Goal: Task Accomplishment & Management: Use online tool/utility

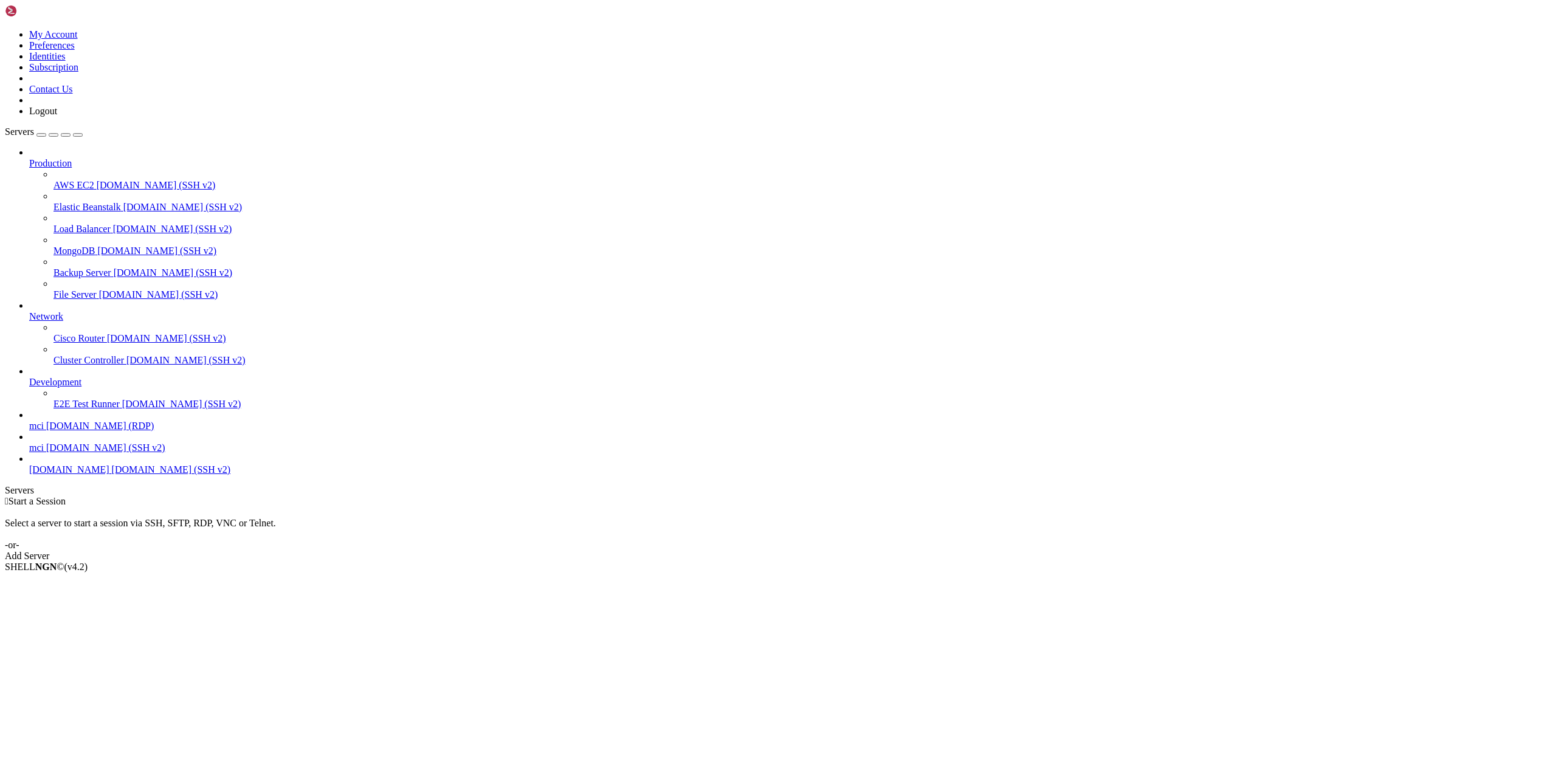
click at [71, 453] on span "[DOMAIN_NAME] (SSH v2)" at bounding box center [105, 448] width 119 height 11
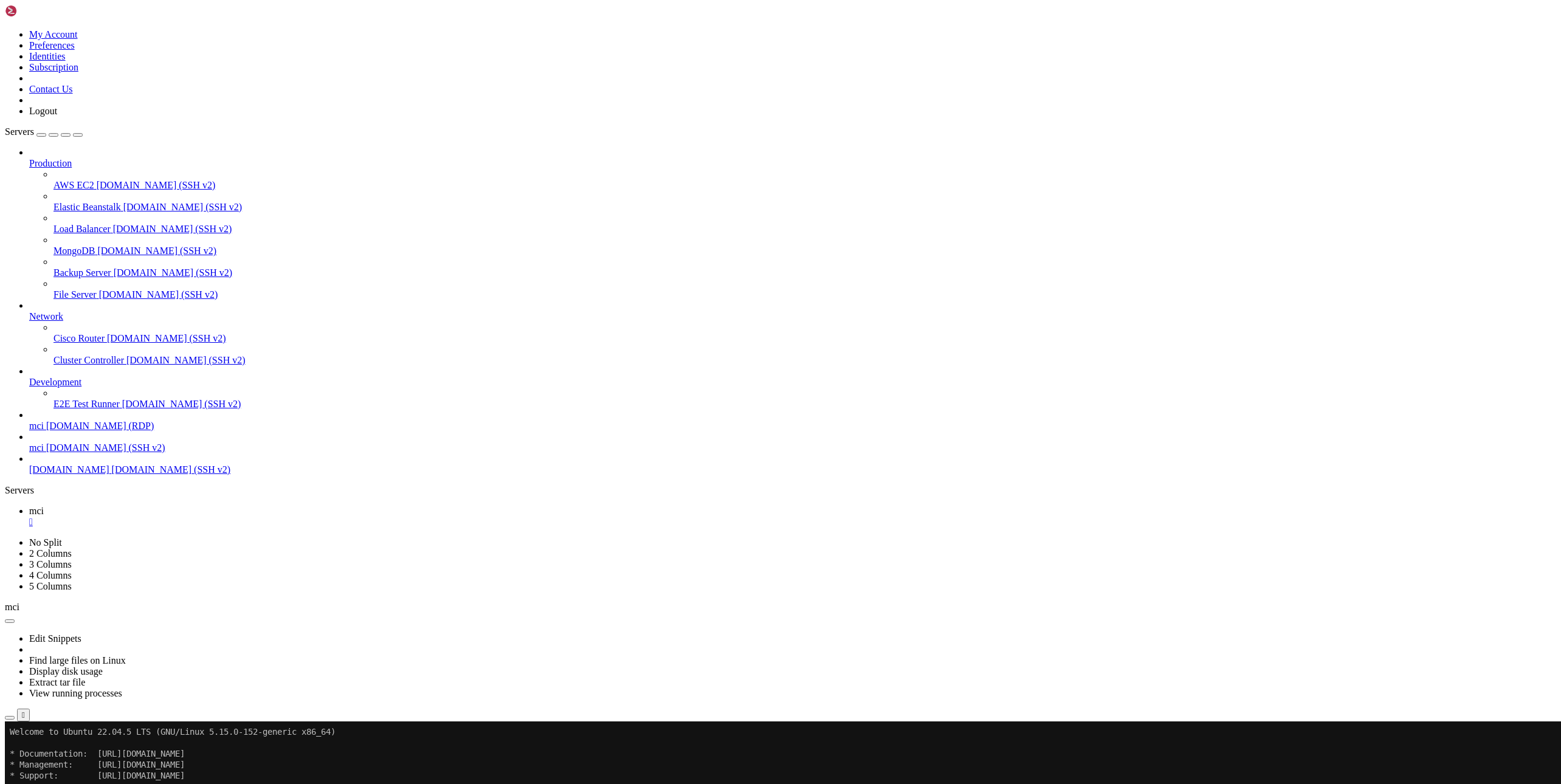
drag, startPoint x: 11, startPoint y: 1390, endPoint x: 387, endPoint y: 1406, distance: 376.3
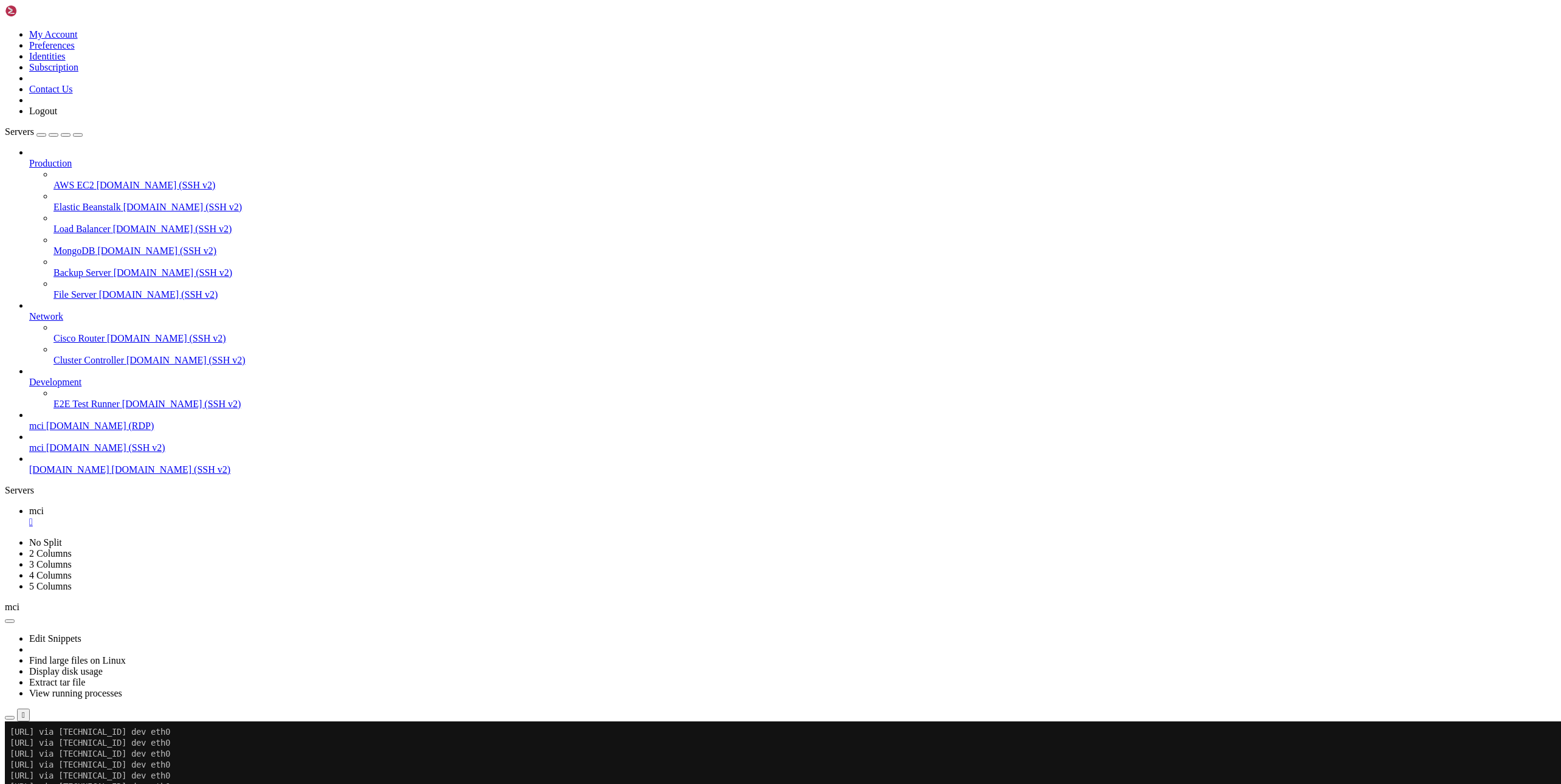
copy div "root@Tech-IOT:~# ip route | grep default default via [TECHNICAL_ID] dev eth0 de…"
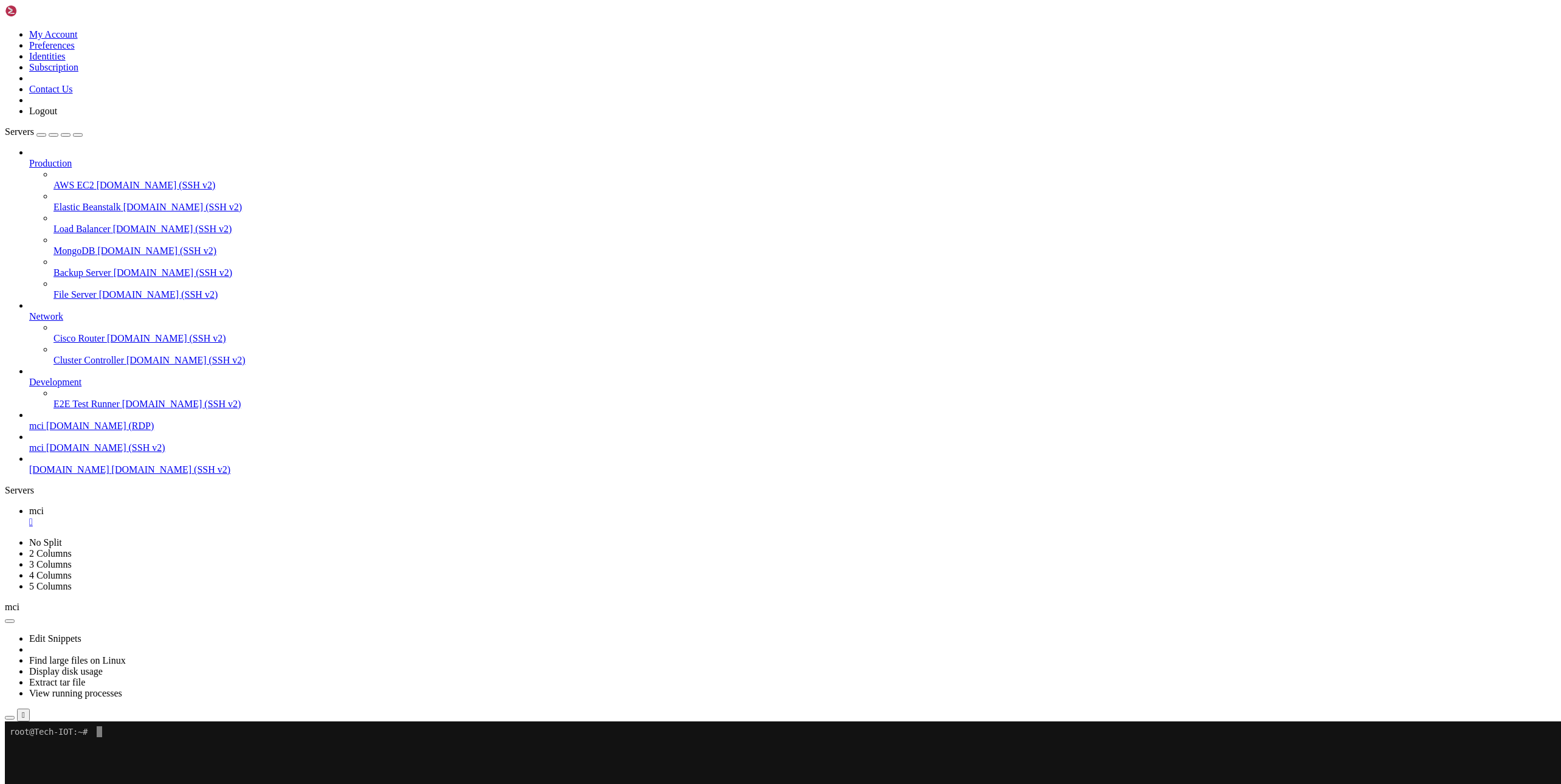
drag, startPoint x: 11, startPoint y: 775, endPoint x: 382, endPoint y: 782, distance: 371.1
drag, startPoint x: 1049, startPoint y: 1125, endPoint x: 921, endPoint y: 1075, distance: 137.4
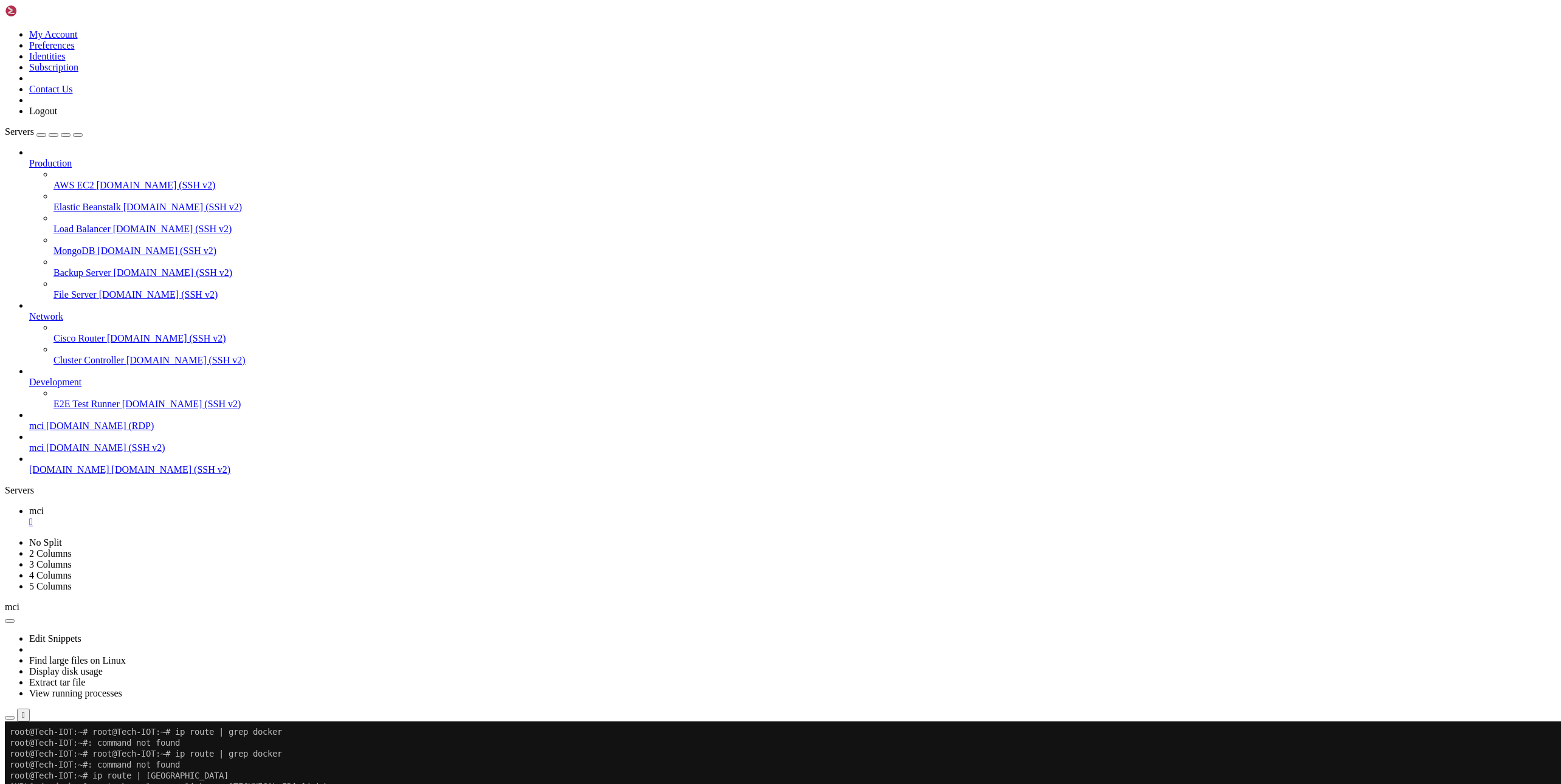
drag, startPoint x: 809, startPoint y: 1084, endPoint x: 606, endPoint y: 1121, distance: 206.3
drag, startPoint x: 944, startPoint y: 1055, endPoint x: 723, endPoint y: 1070, distance: 221.5
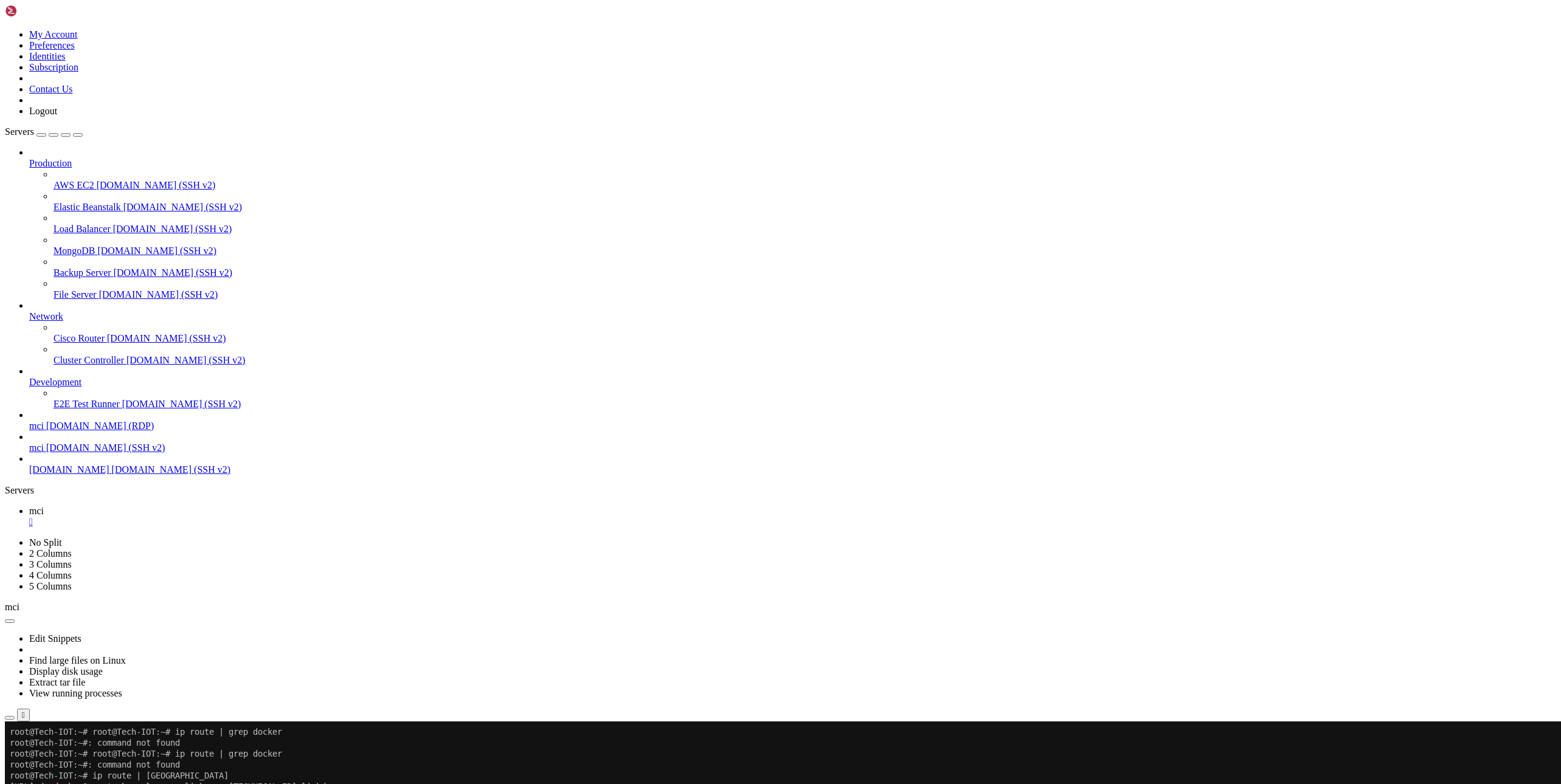
drag, startPoint x: 872, startPoint y: 1084, endPoint x: 591, endPoint y: 1086, distance: 281.0
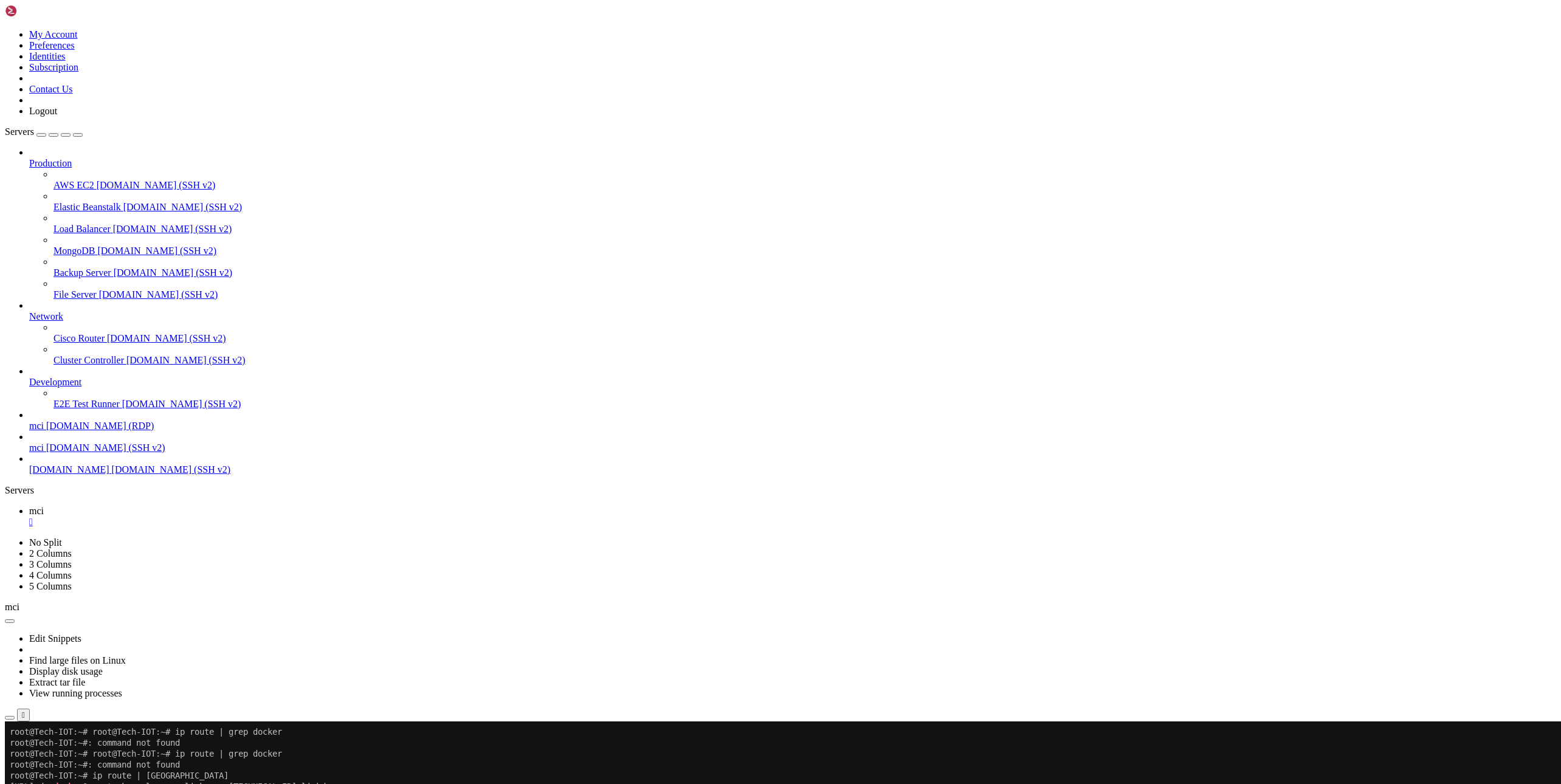
drag, startPoint x: 1120, startPoint y: 1156, endPoint x: 826, endPoint y: 1194, distance: 296.4
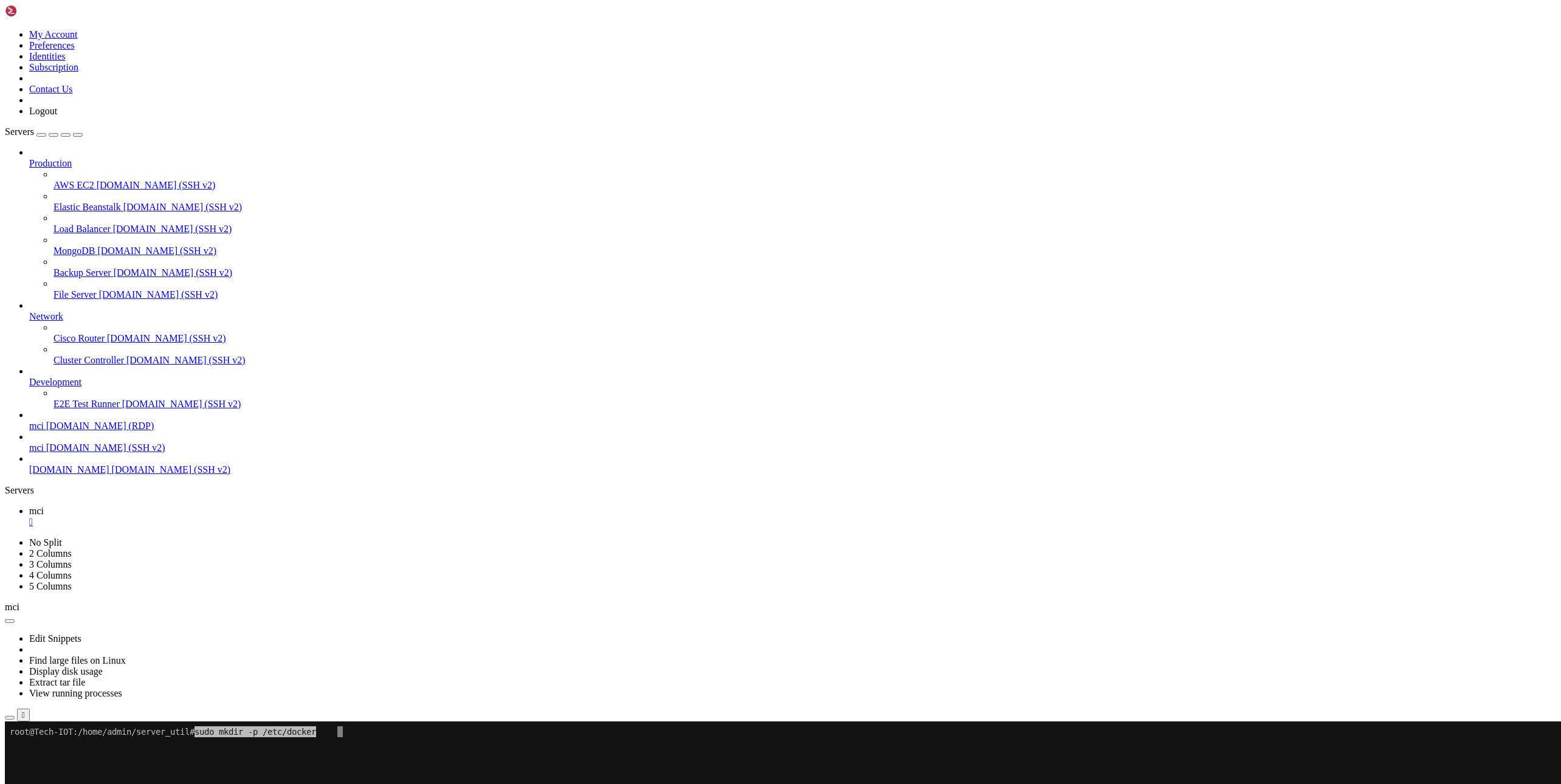
drag, startPoint x: 928, startPoint y: 1102, endPoint x: 713, endPoint y: 1065, distance: 218.2
drag, startPoint x: 965, startPoint y: 1105, endPoint x: 656, endPoint y: 1109, distance: 309.0
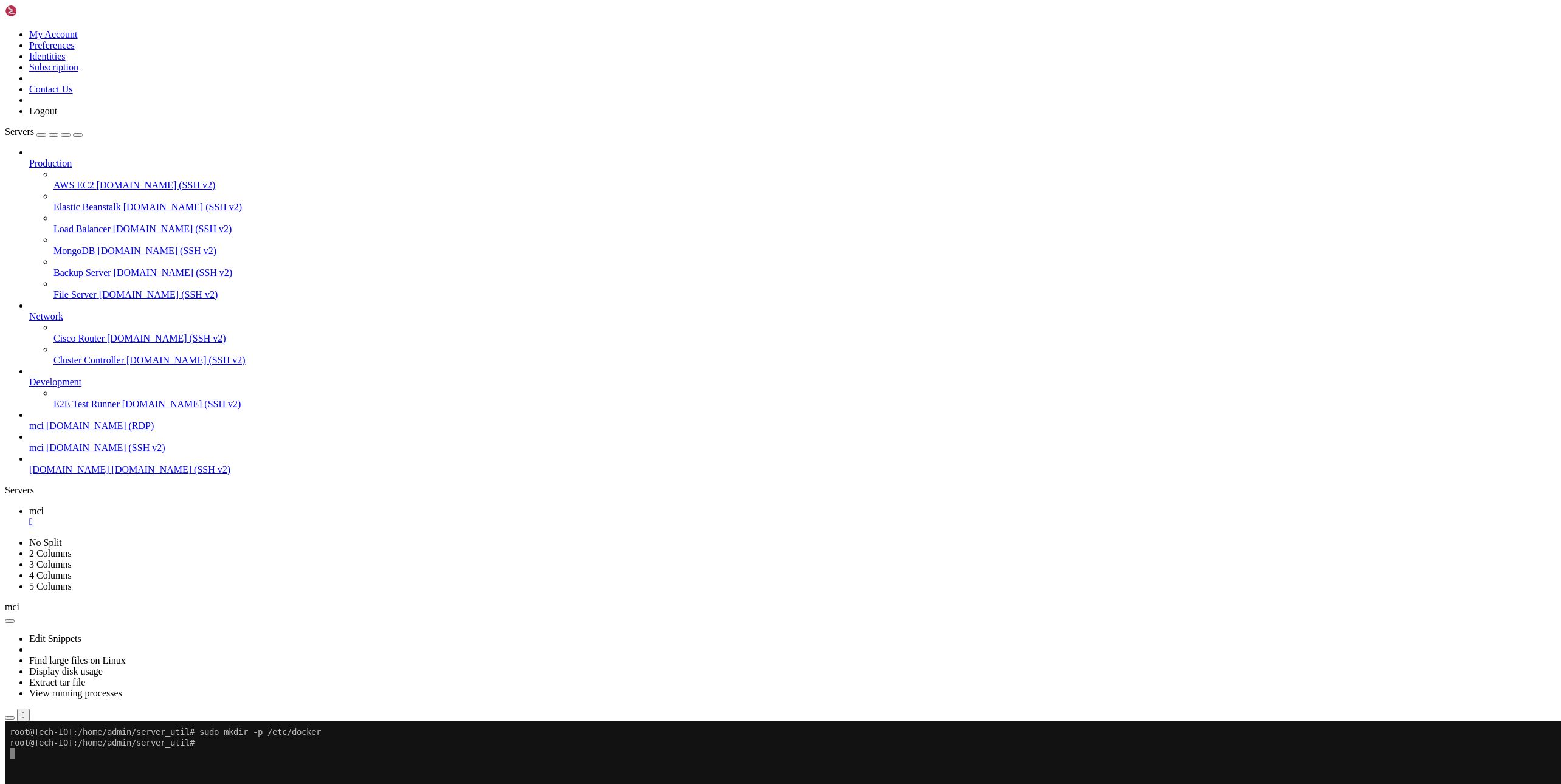
drag, startPoint x: 473, startPoint y: 912, endPoint x: 414, endPoint y: 912, distance: 59.0
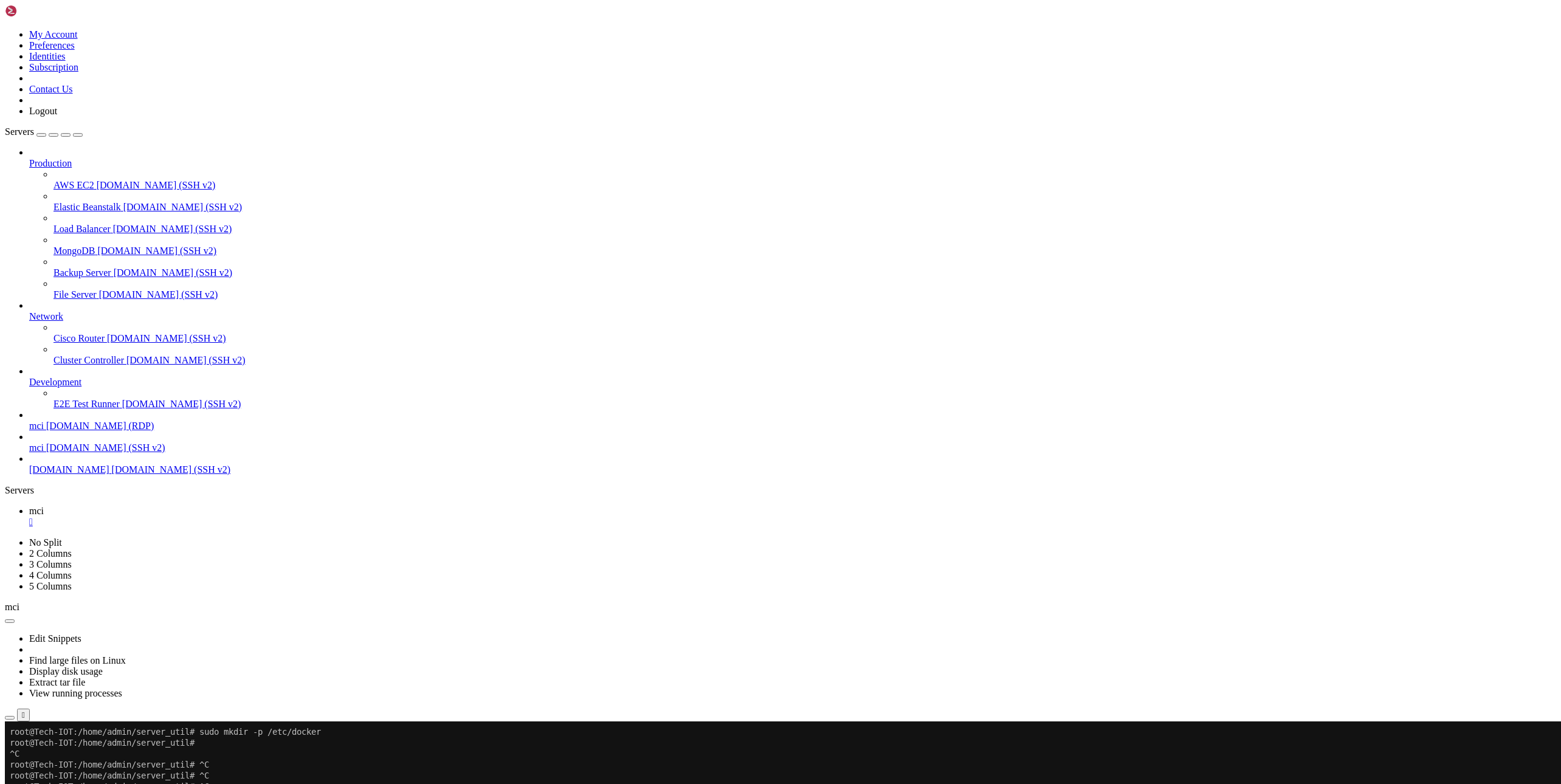
drag, startPoint x: 1021, startPoint y: 1065, endPoint x: 679, endPoint y: 1066, distance: 342.0
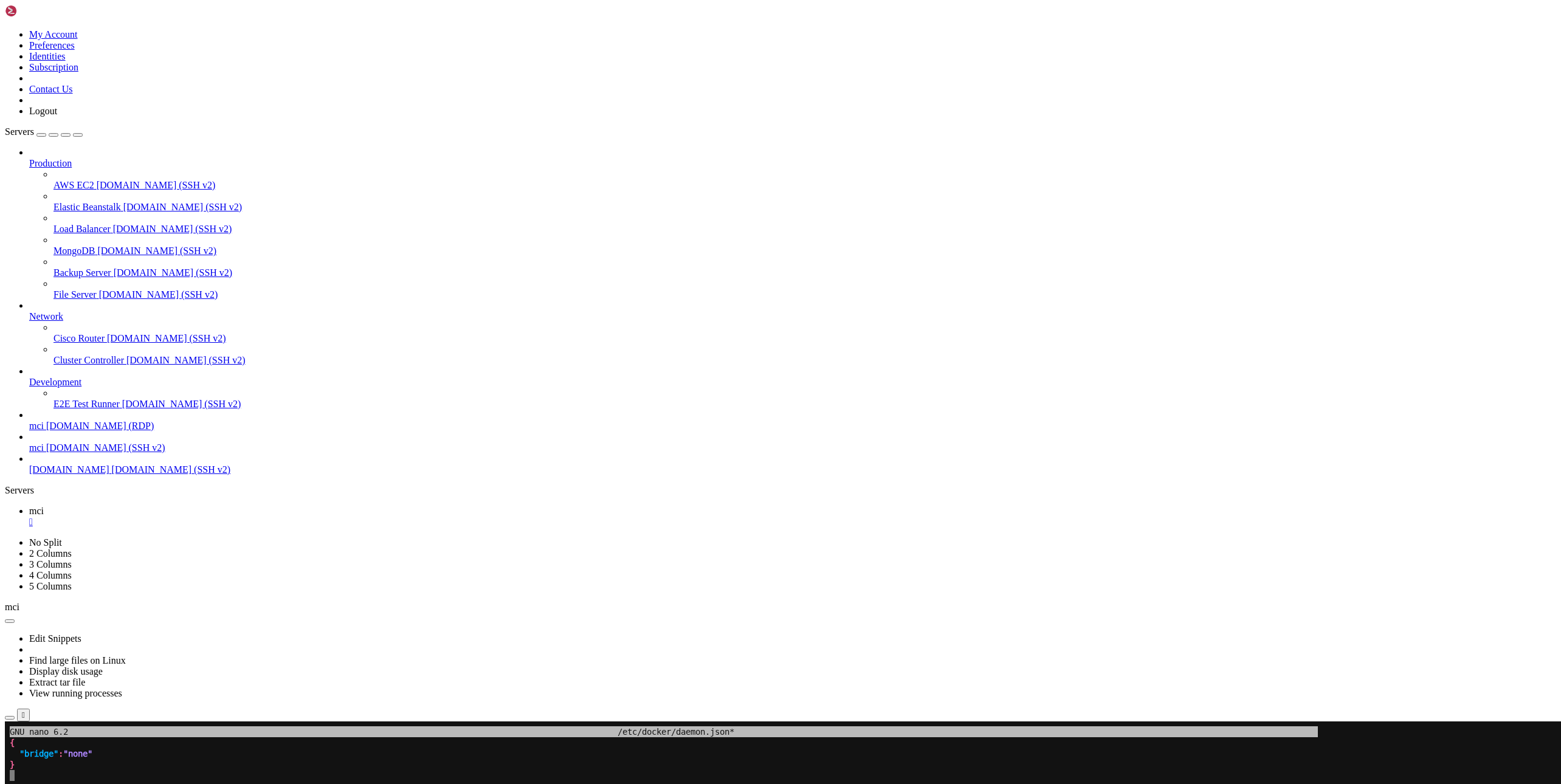
drag, startPoint x: 1174, startPoint y: 1090, endPoint x: 824, endPoint y: 1053, distance: 352.0
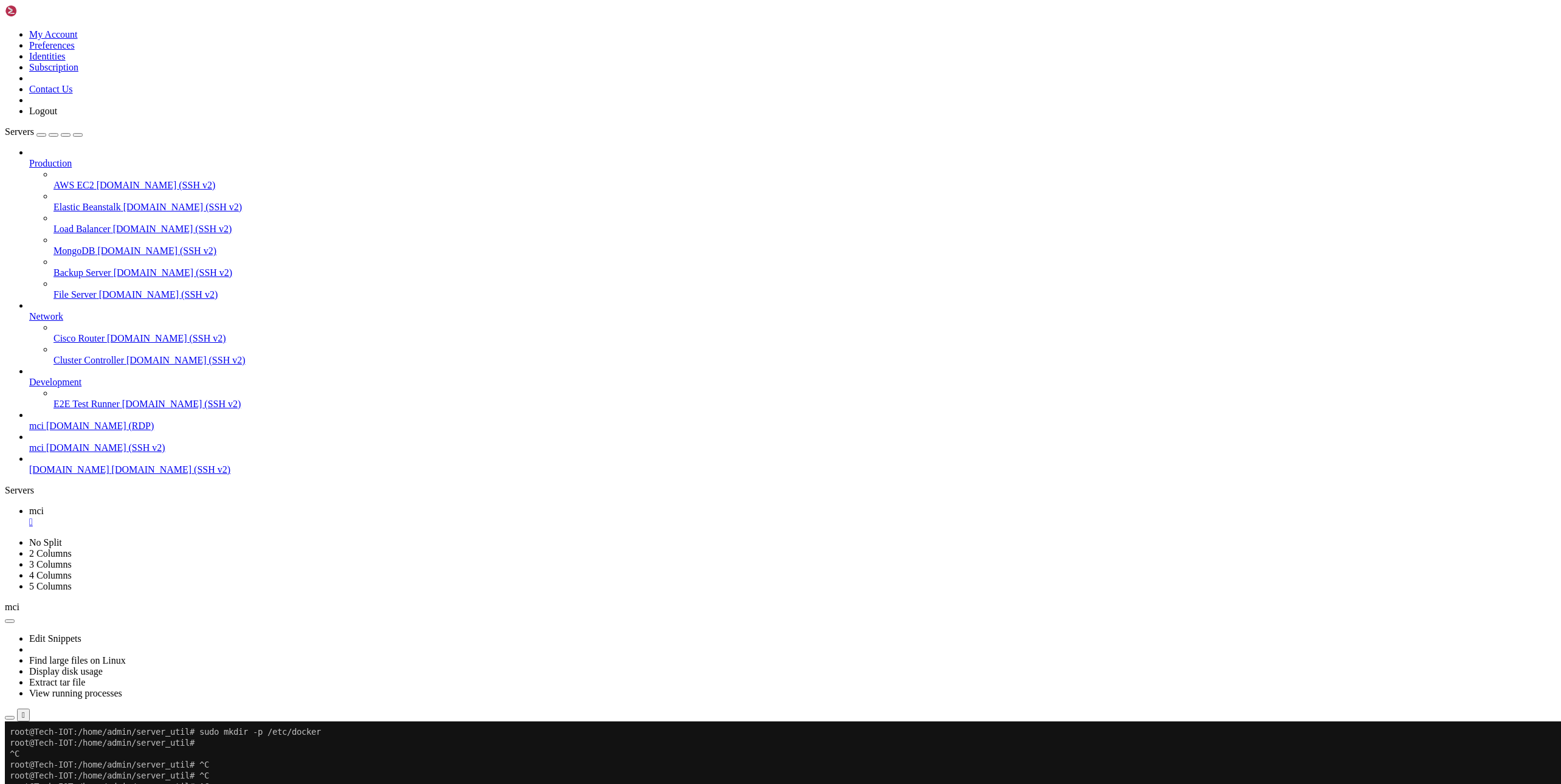
drag, startPoint x: 14, startPoint y: 1390, endPoint x: 516, endPoint y: 1407, distance: 502.3
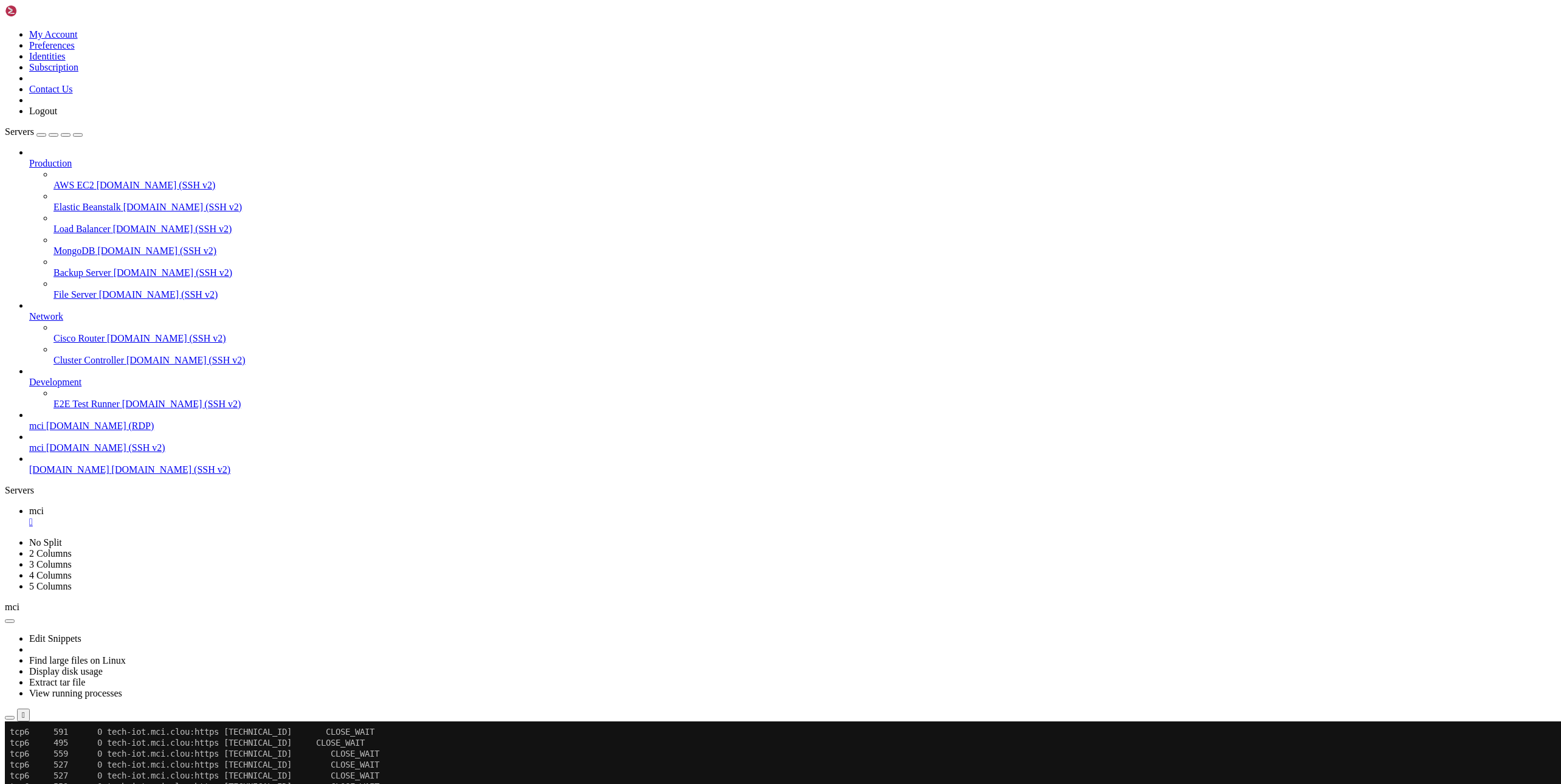
scroll to position [9506, 0]
copy div "root@Tech-IOT:/home/admin/server_util# netstat -tupln | grep 9214 tcp 0 0 [URL]…"
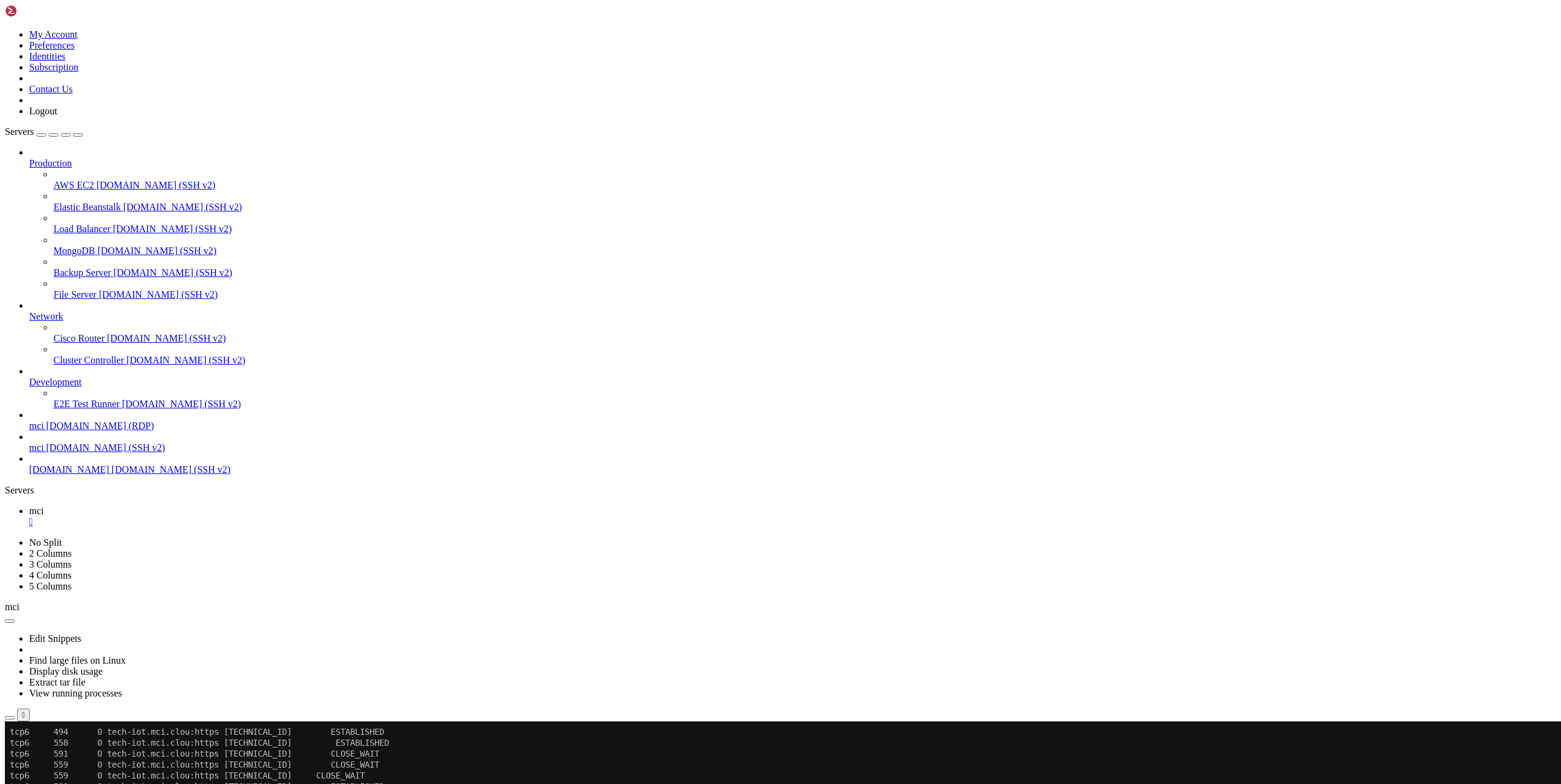
drag, startPoint x: 20, startPoint y: 1337, endPoint x: 415, endPoint y: 1407, distance: 401.2
copy div "root@Tech-IOT:/home/admin/server_util# ip route default via [TECHNICAL_ID] dev …"
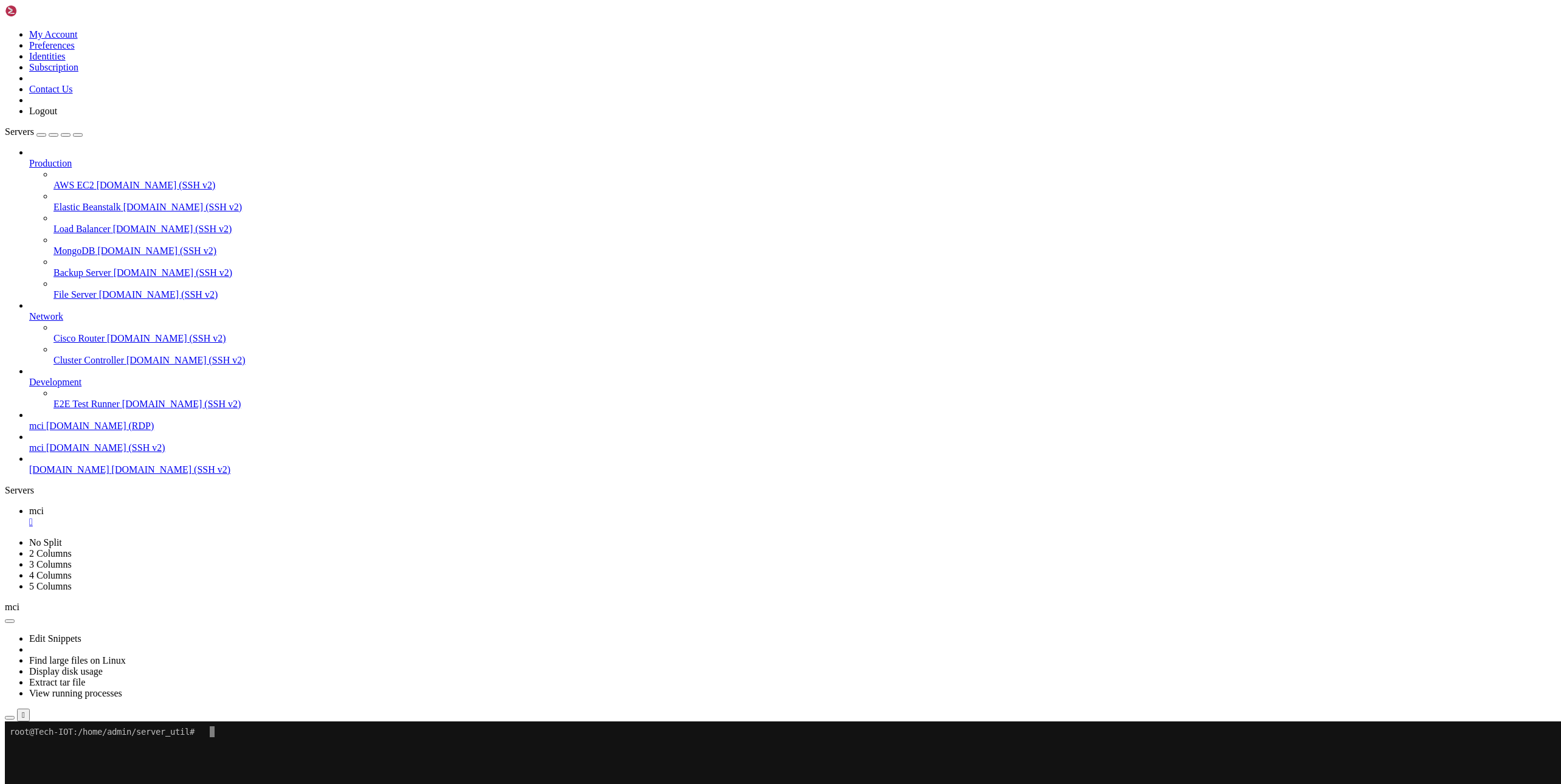
scroll to position [0, 0]
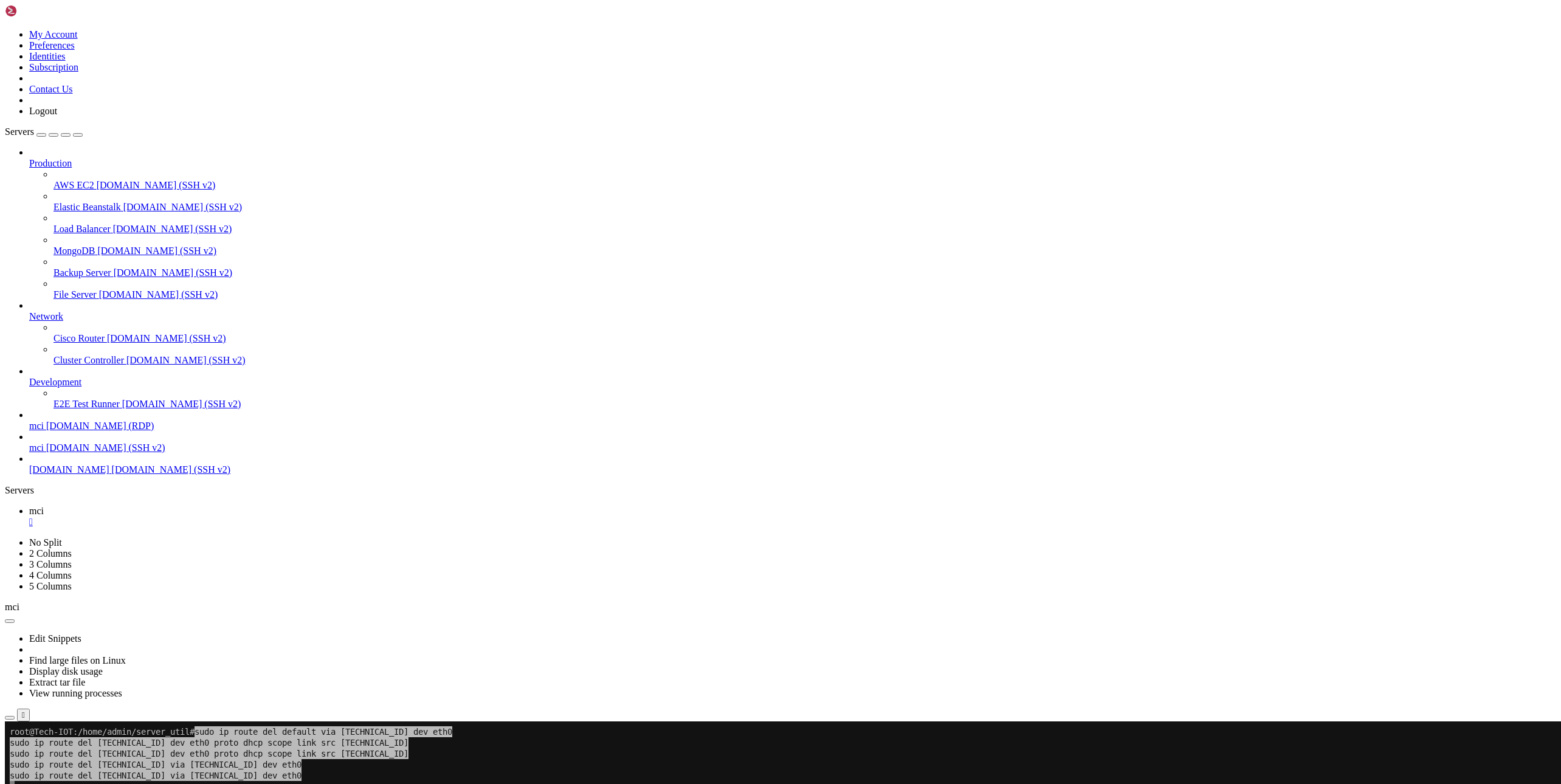
drag, startPoint x: 1058, startPoint y: 1152, endPoint x: 552, endPoint y: 1145, distance: 506.0
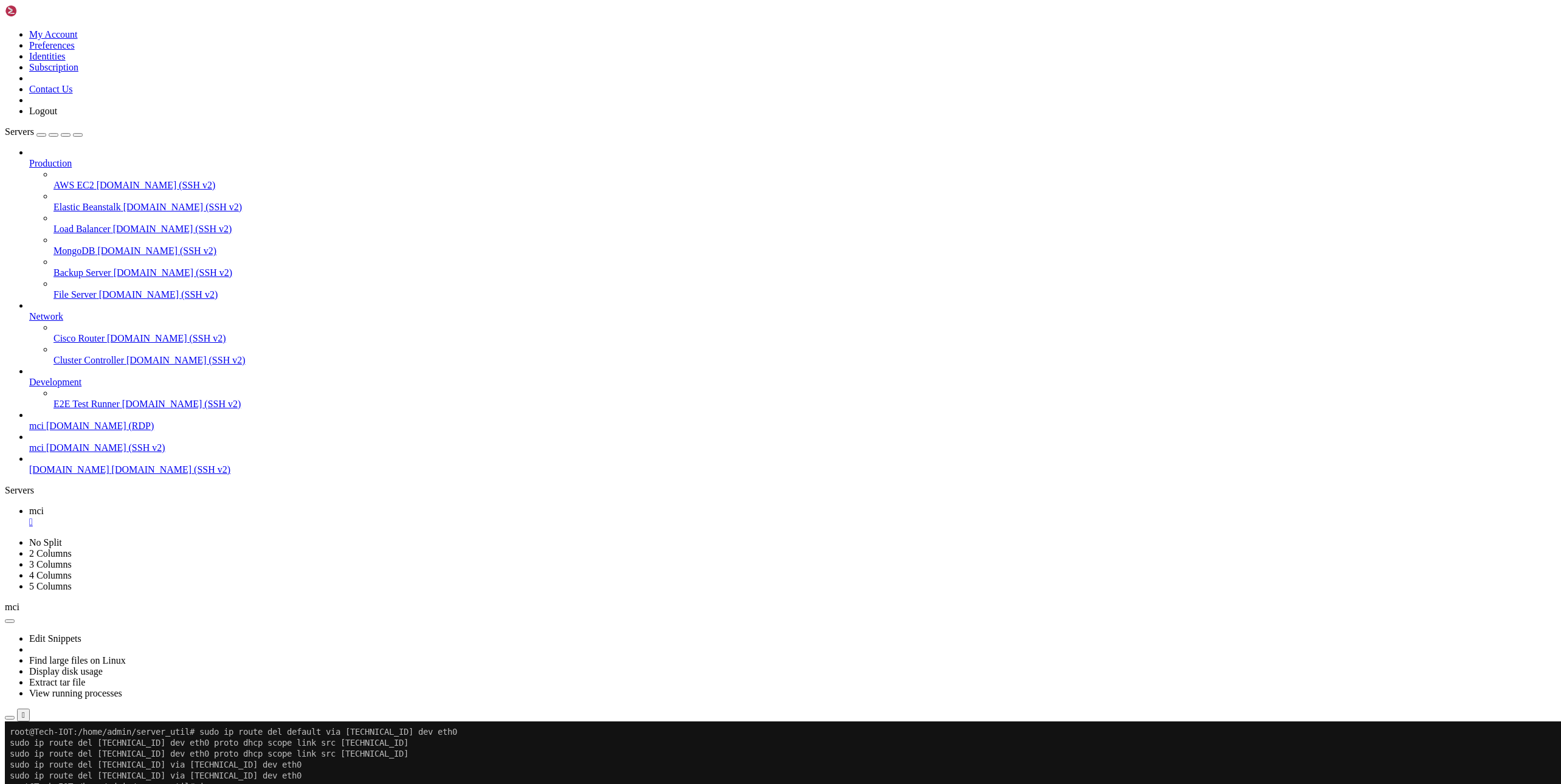
drag, startPoint x: 1141, startPoint y: 1150, endPoint x: 832, endPoint y: 1156, distance: 309.1
drag, startPoint x: 911, startPoint y: 1141, endPoint x: 555, endPoint y: 1174, distance: 357.5
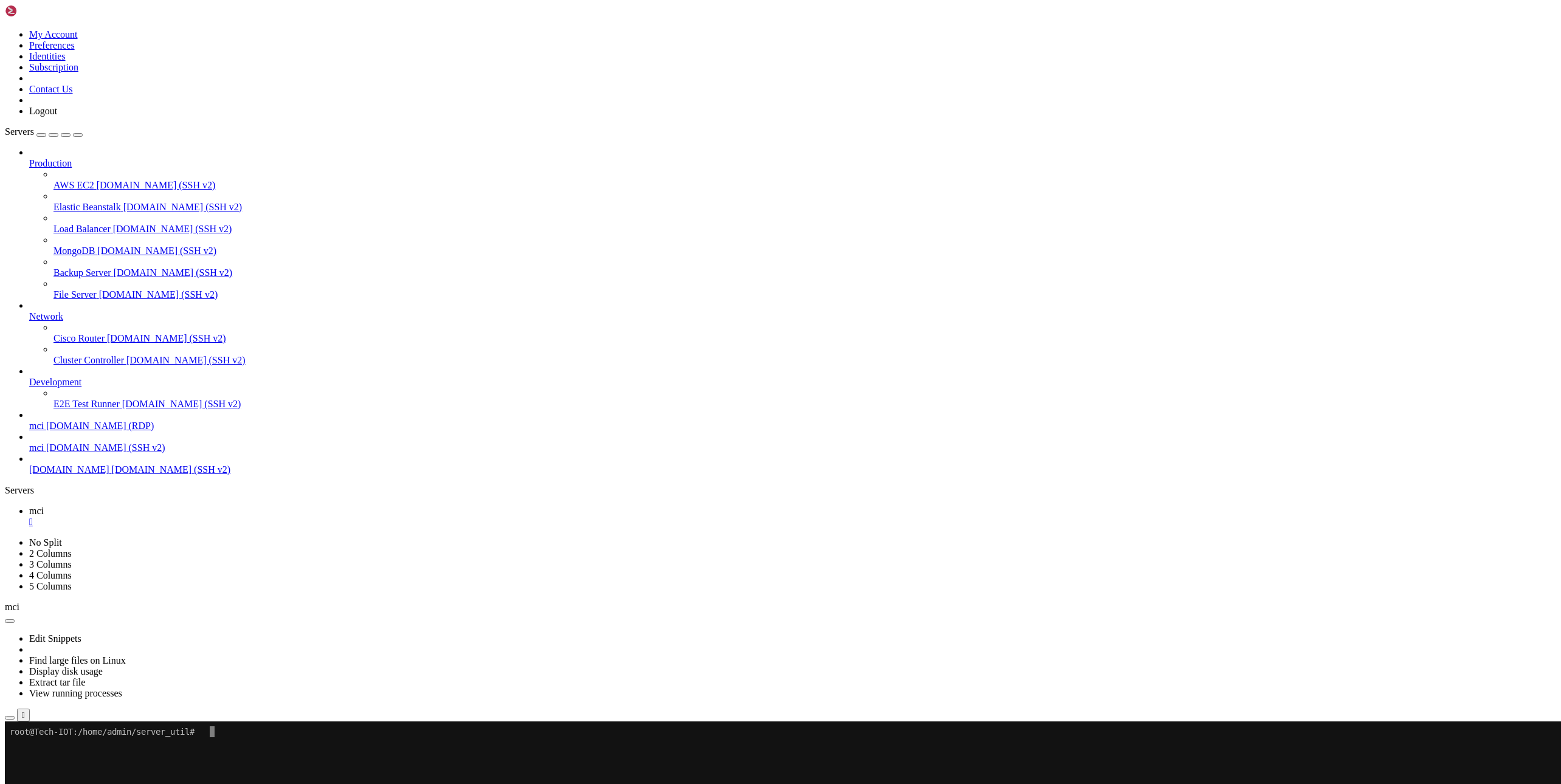
drag, startPoint x: 858, startPoint y: 1177, endPoint x: 627, endPoint y: 1050, distance: 263.6
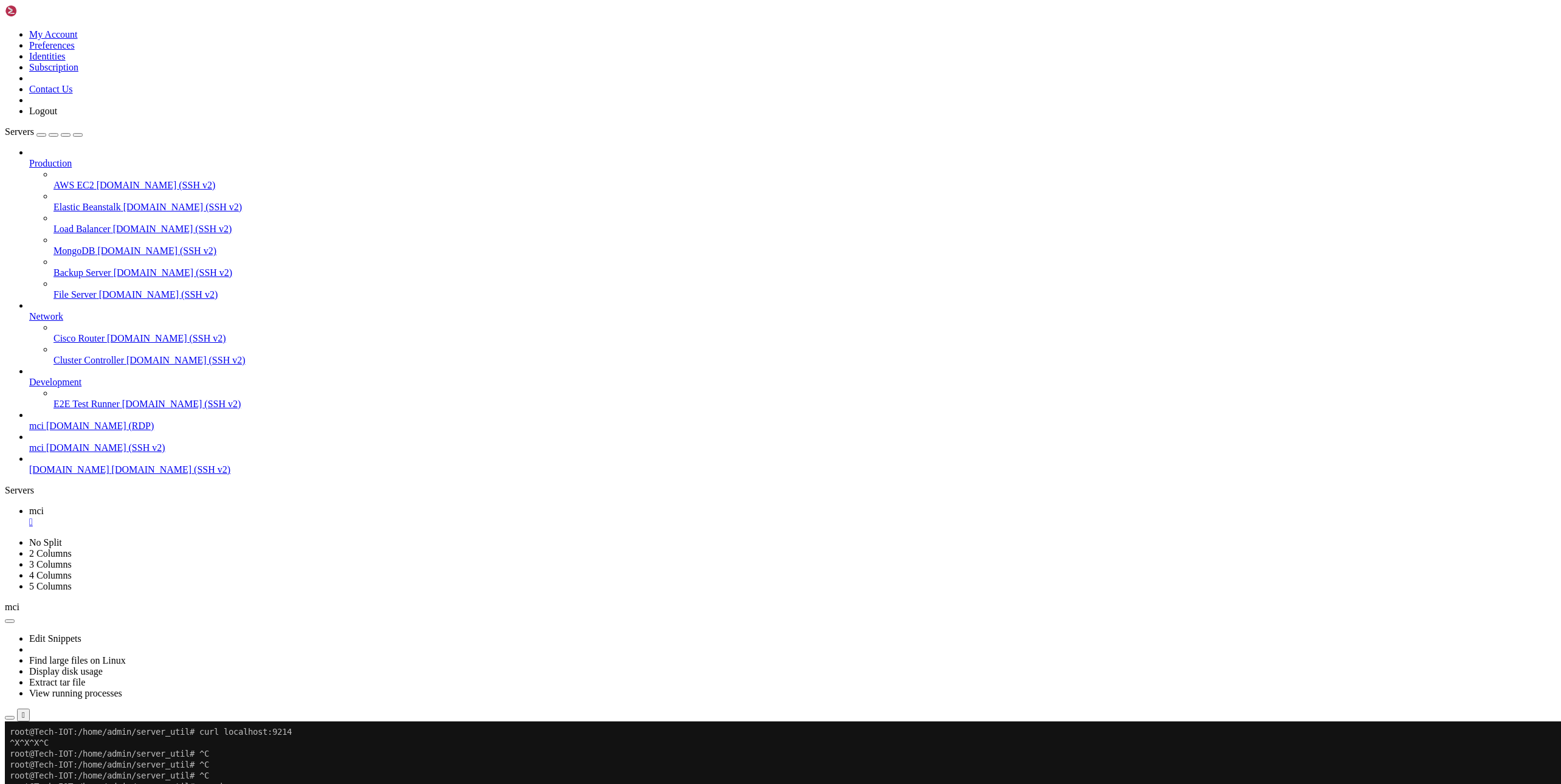
drag, startPoint x: 10, startPoint y: 807, endPoint x: 491, endPoint y: 820, distance: 481.2
copy div "root@Tech-IOT:/home/admin/server_util# sudo iptables -t nat -L -n | grep 9214 D…"
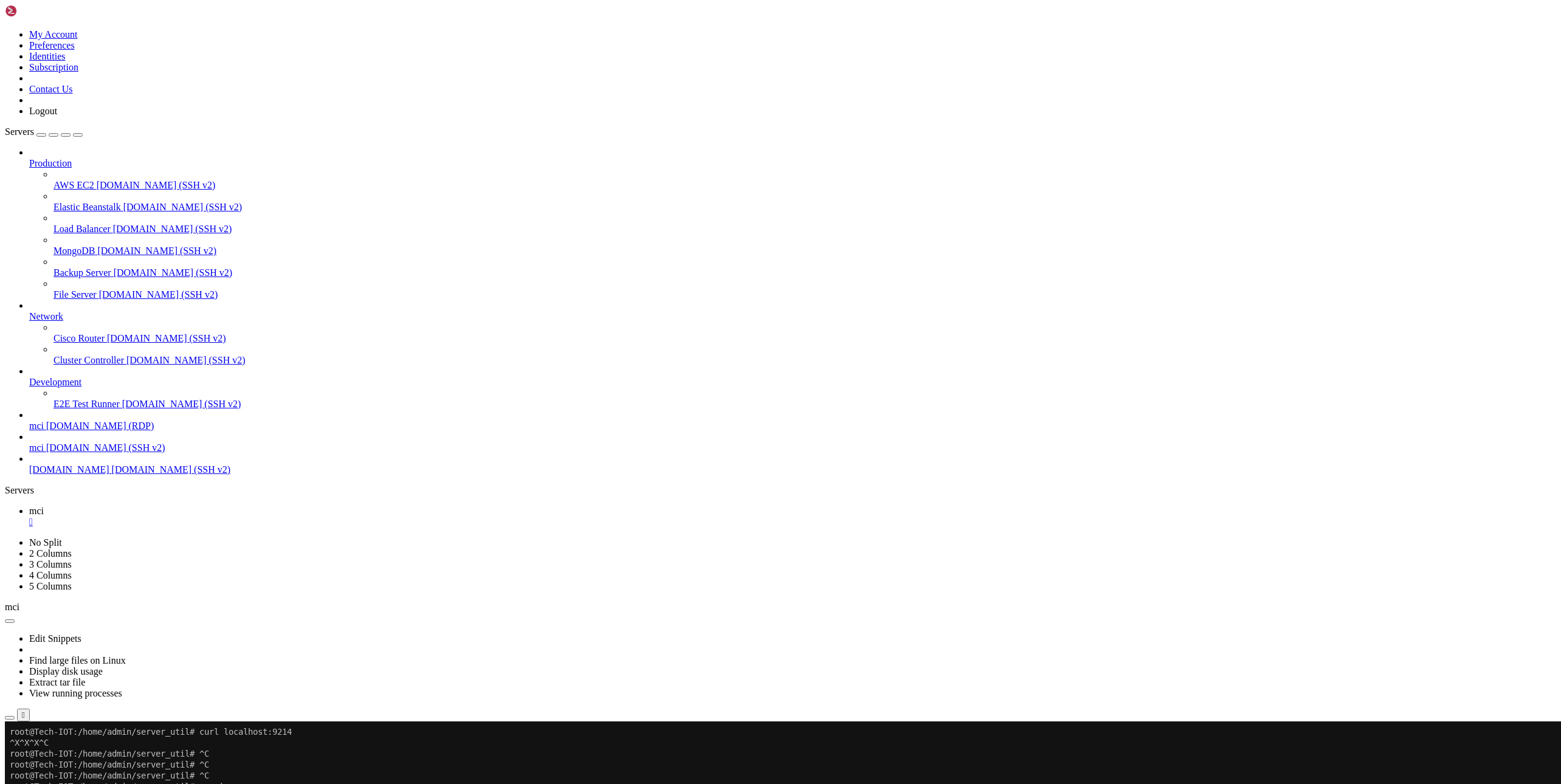
drag, startPoint x: 1208, startPoint y: 1228, endPoint x: 949, endPoint y: 1212, distance: 259.5
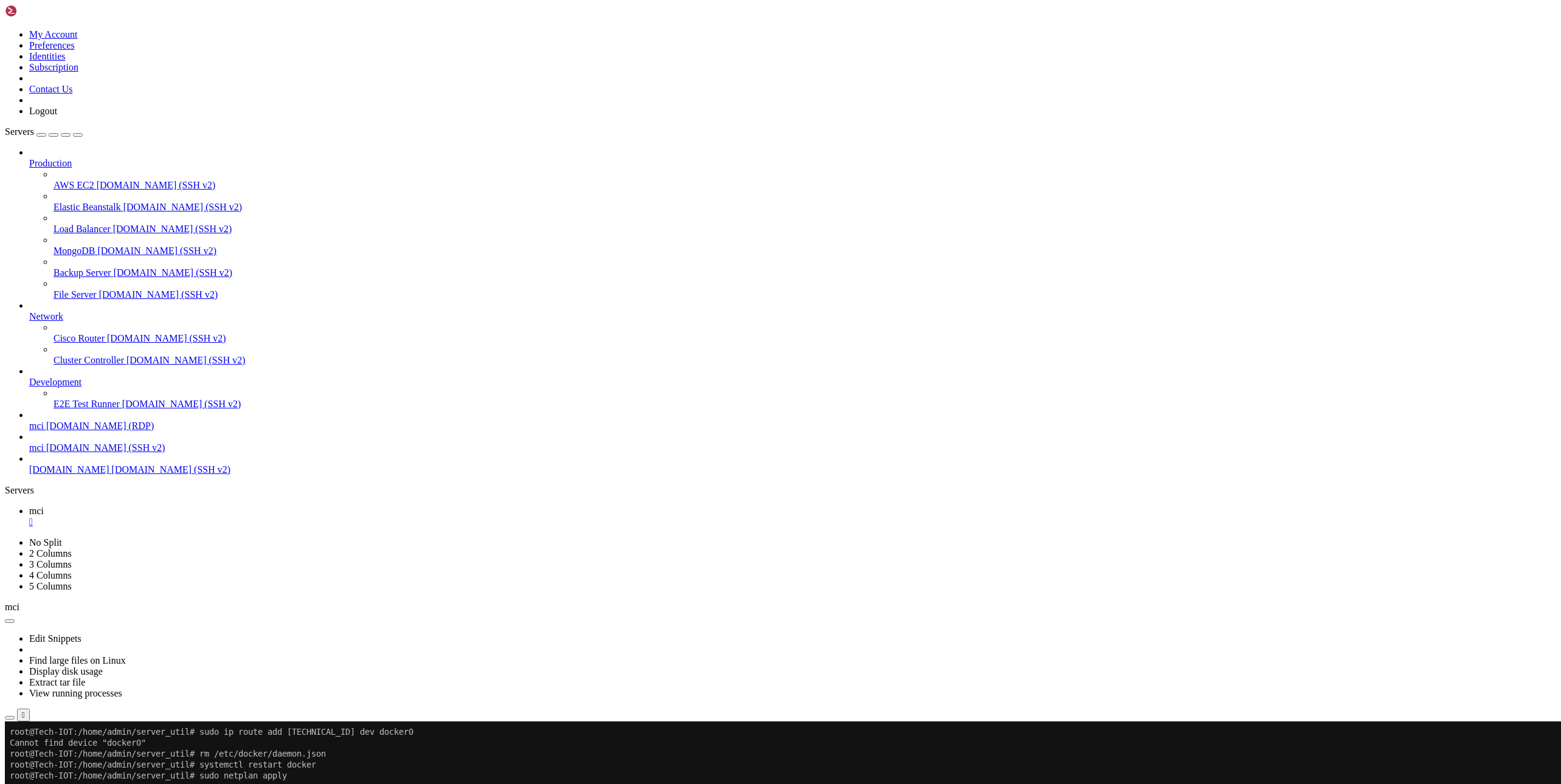
scroll to position [142, 0]
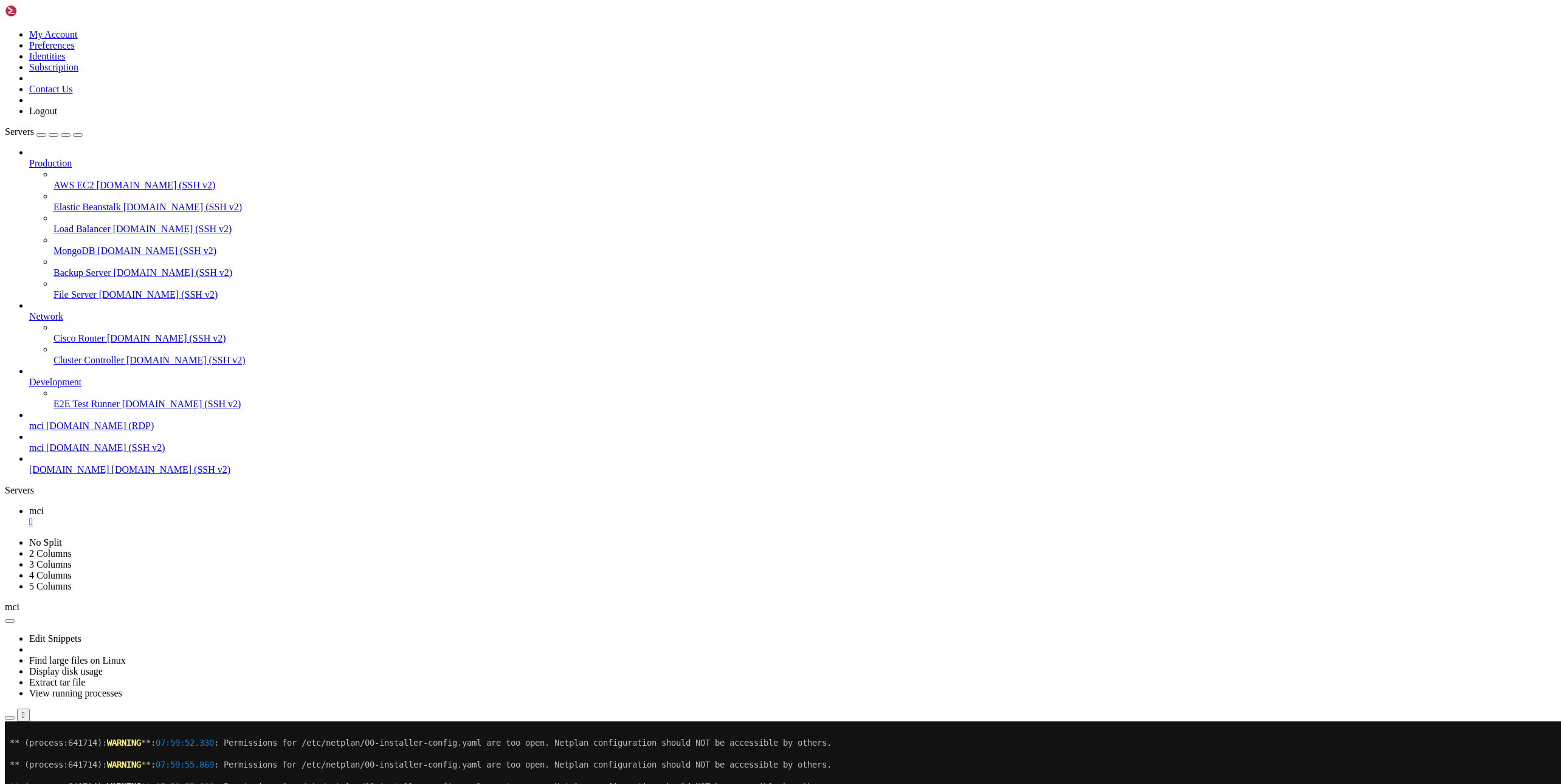
scroll to position [219, 0]
drag, startPoint x: 627, startPoint y: 1242, endPoint x: 596, endPoint y: 1254, distance: 33.2
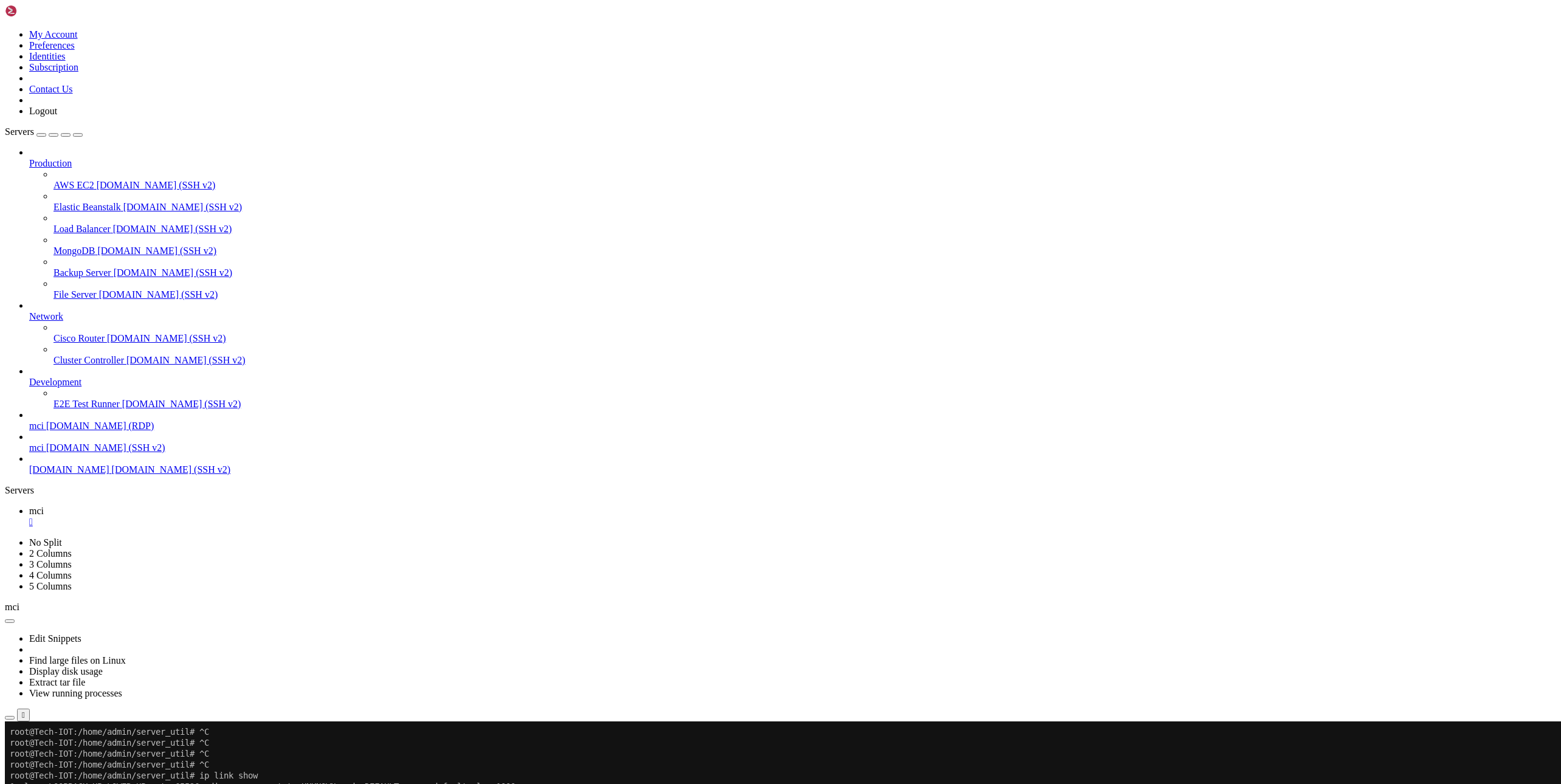
drag, startPoint x: 1198, startPoint y: 1128, endPoint x: 1023, endPoint y: 994, distance: 220.4
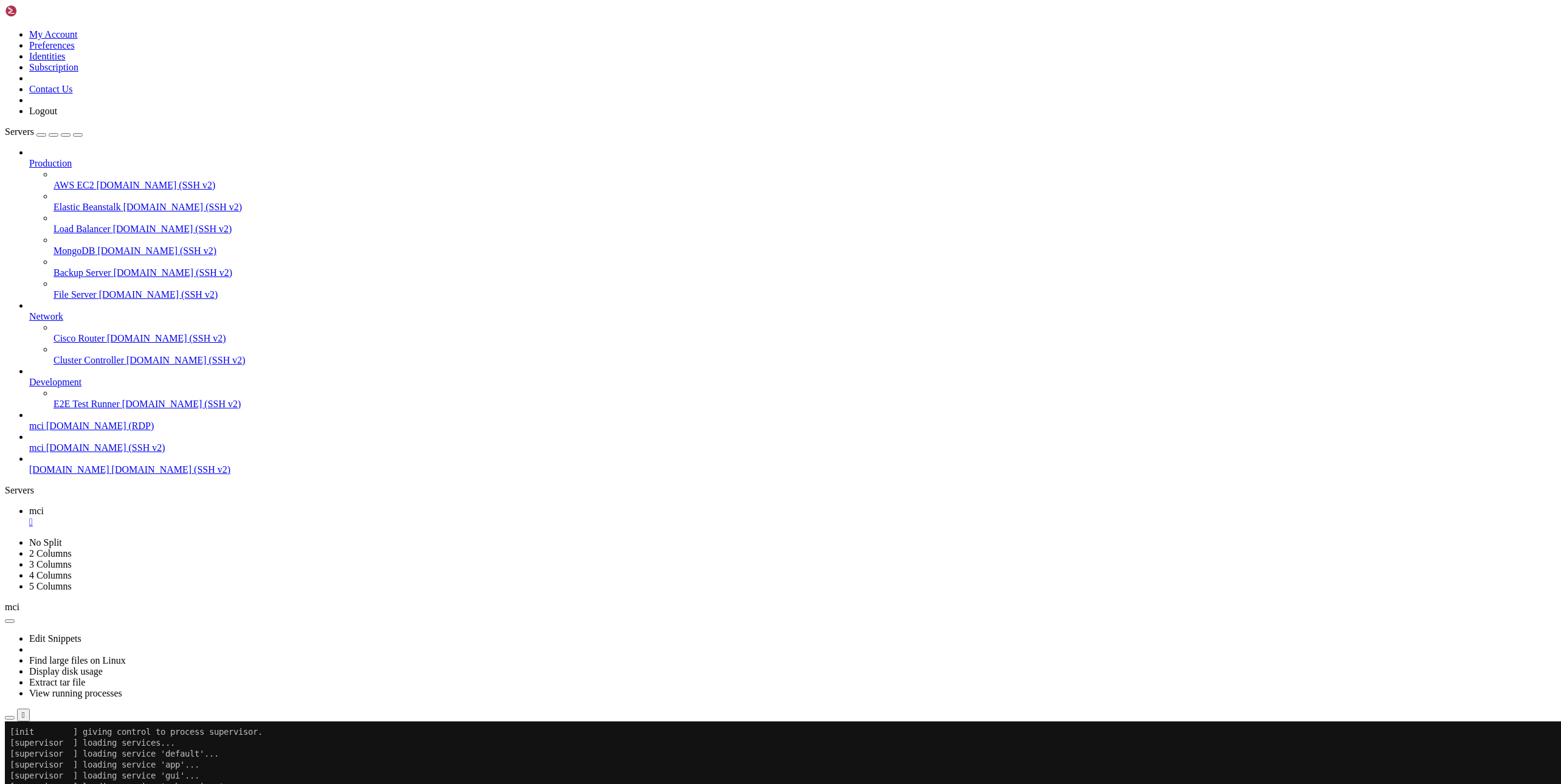
scroll to position [1291, 0]
drag, startPoint x: 11, startPoint y: 1254, endPoint x: 235, endPoint y: 1405, distance: 270.1
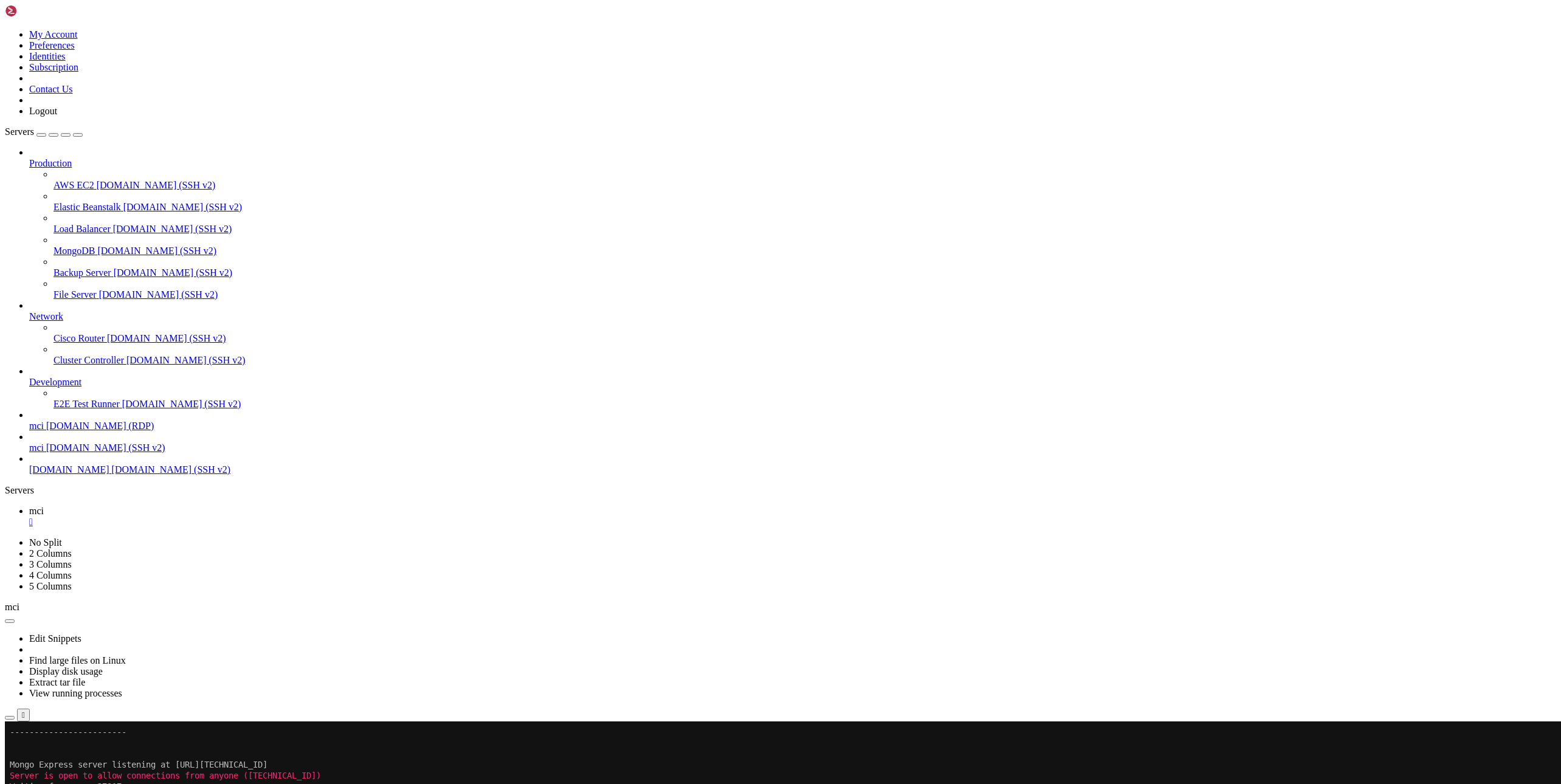
scroll to position [35167, 0]
copy div "Welcome to mongo-express 1.0.2 ------------------------ Mongo Express server li…"
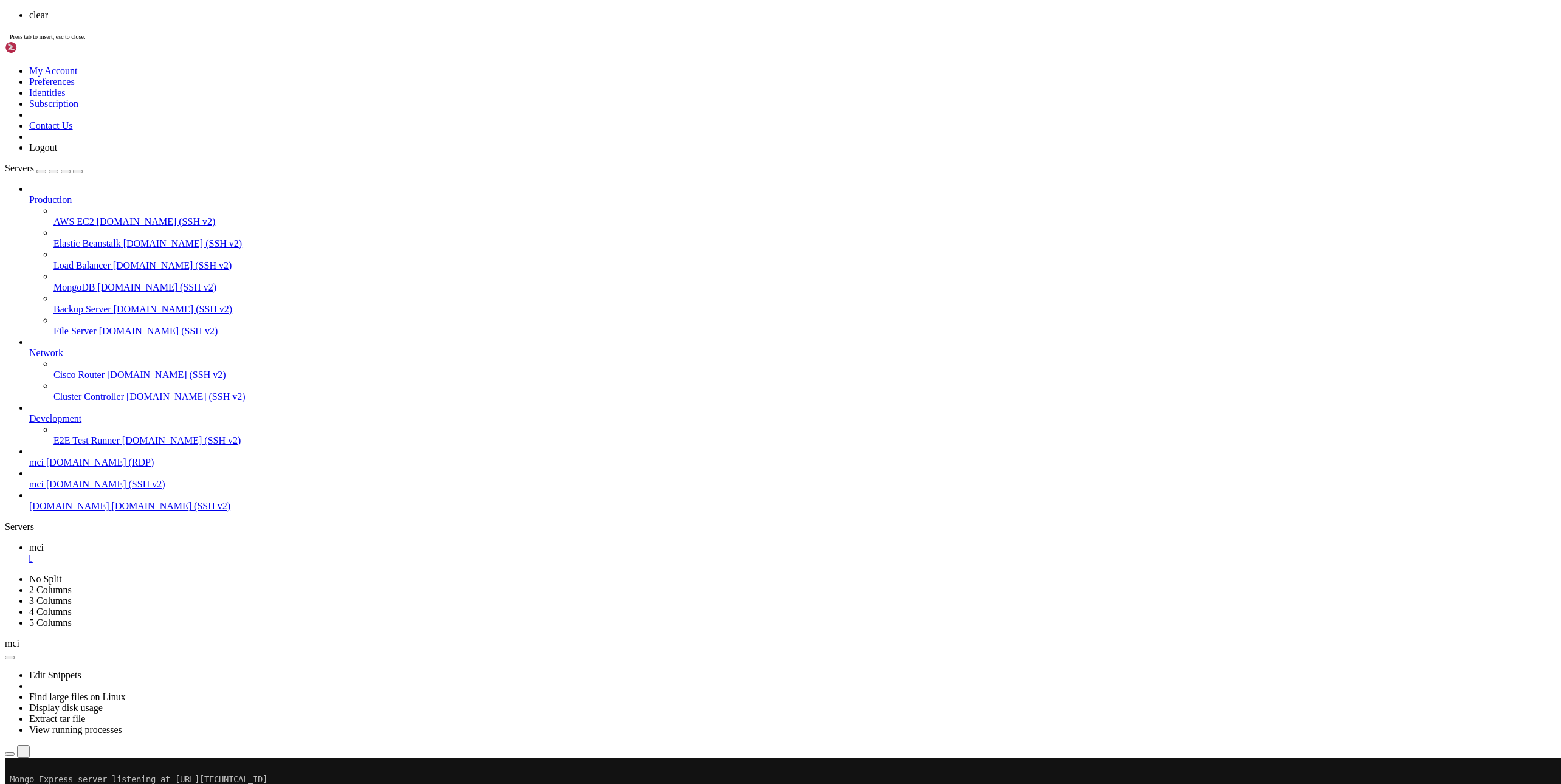
scroll to position [0, 0]
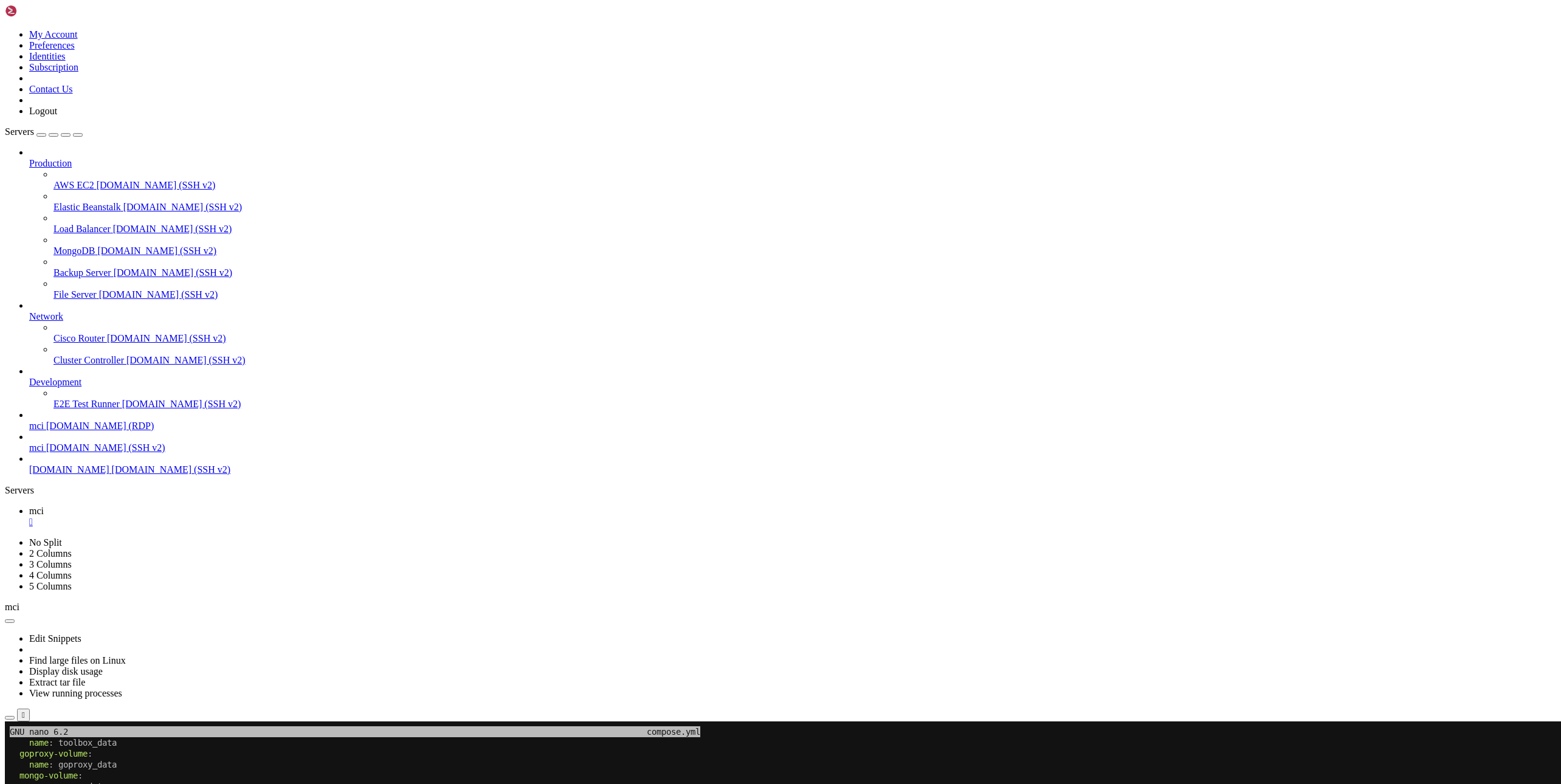
drag, startPoint x: 15, startPoint y: 1072, endPoint x: 174, endPoint y: 1145, distance: 175.0
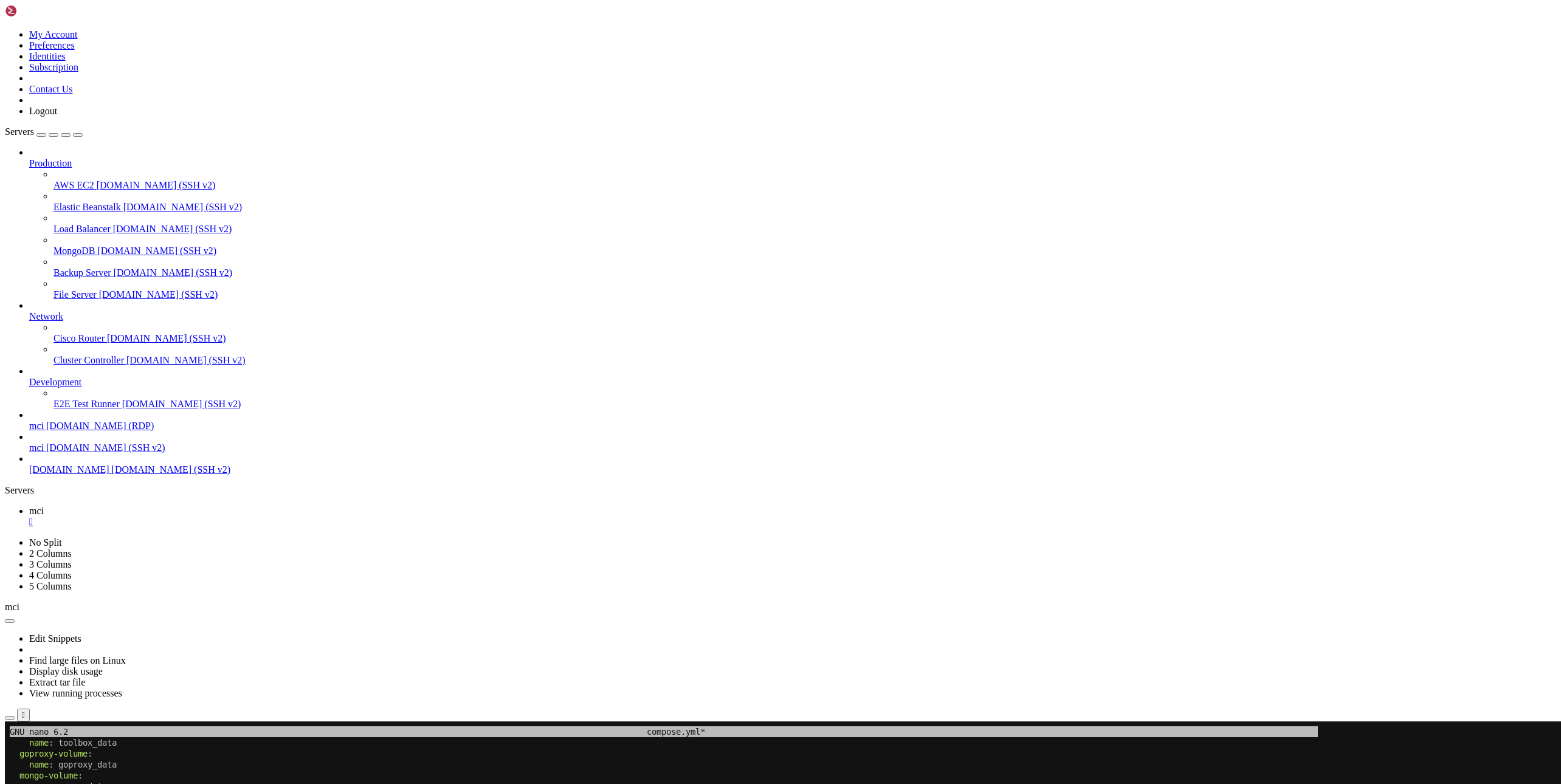
drag, startPoint x: 174, startPoint y: 1145, endPoint x: 285, endPoint y: 1082, distance: 127.6
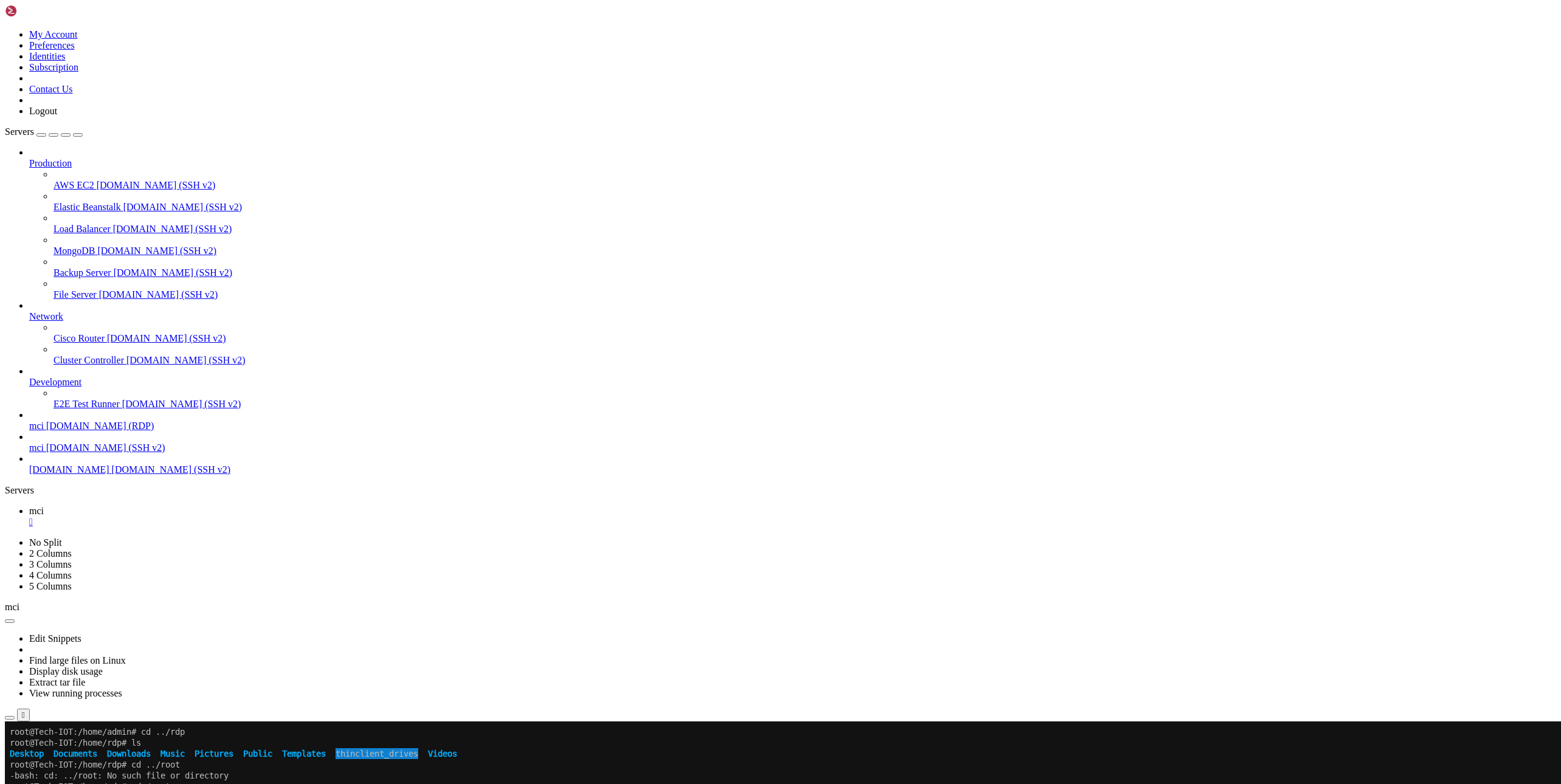
drag, startPoint x: 9, startPoint y: 872, endPoint x: 381, endPoint y: 880, distance: 372.1
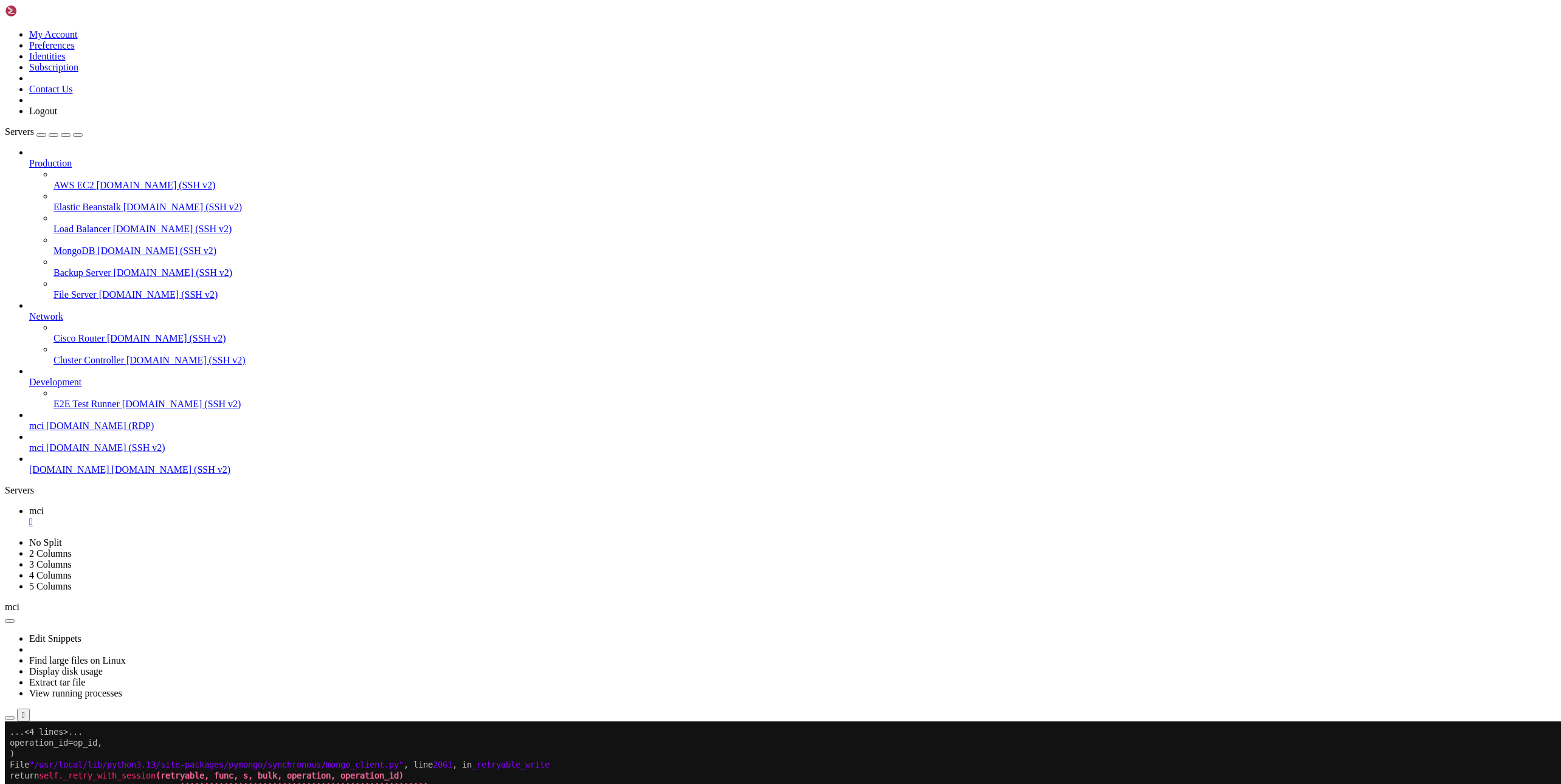
drag, startPoint x: 10, startPoint y: 1399, endPoint x: 1319, endPoint y: 1409, distance: 1309.0
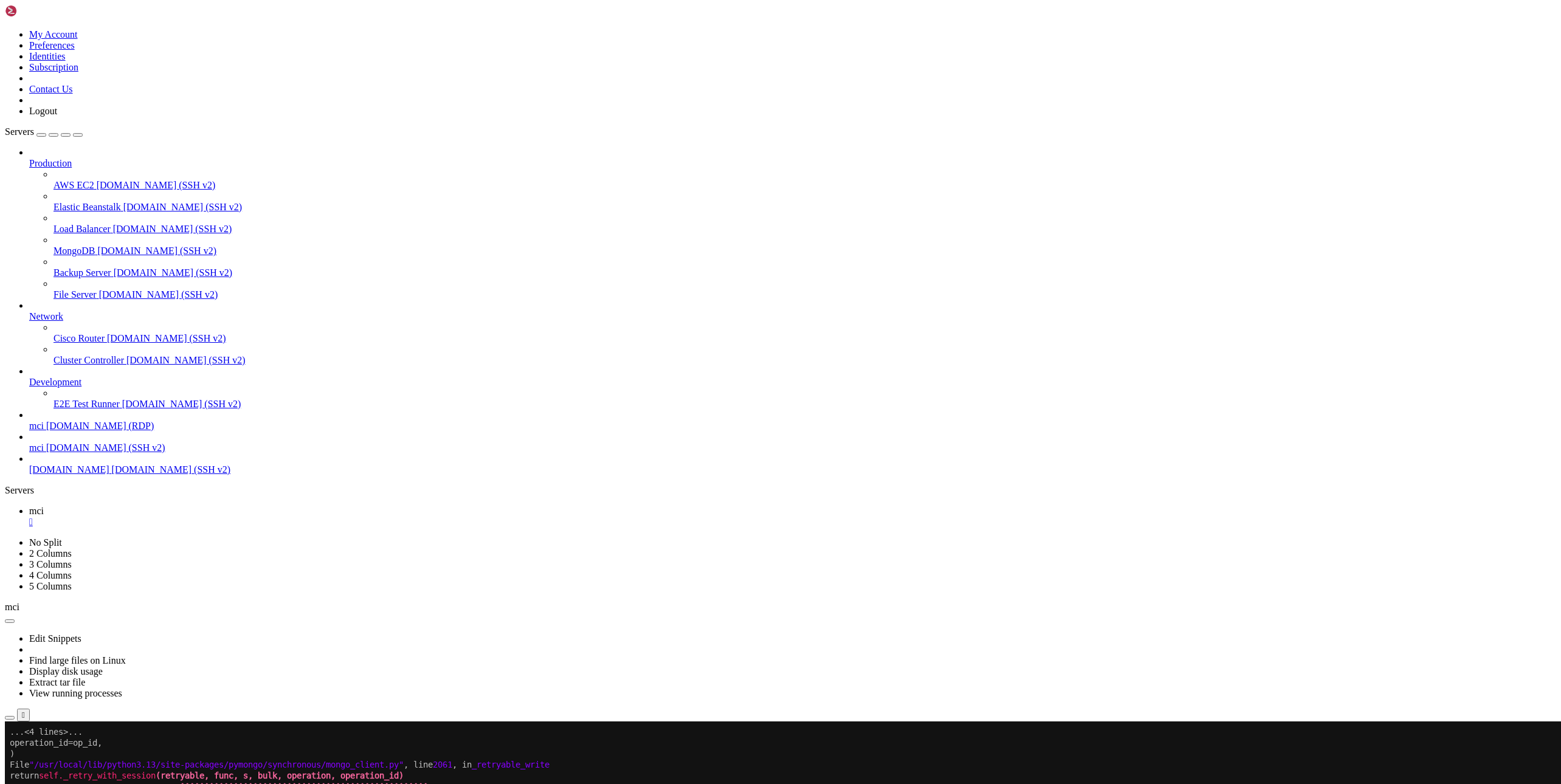
drag, startPoint x: 10, startPoint y: 940, endPoint x: 403, endPoint y: 1408, distance: 611.1
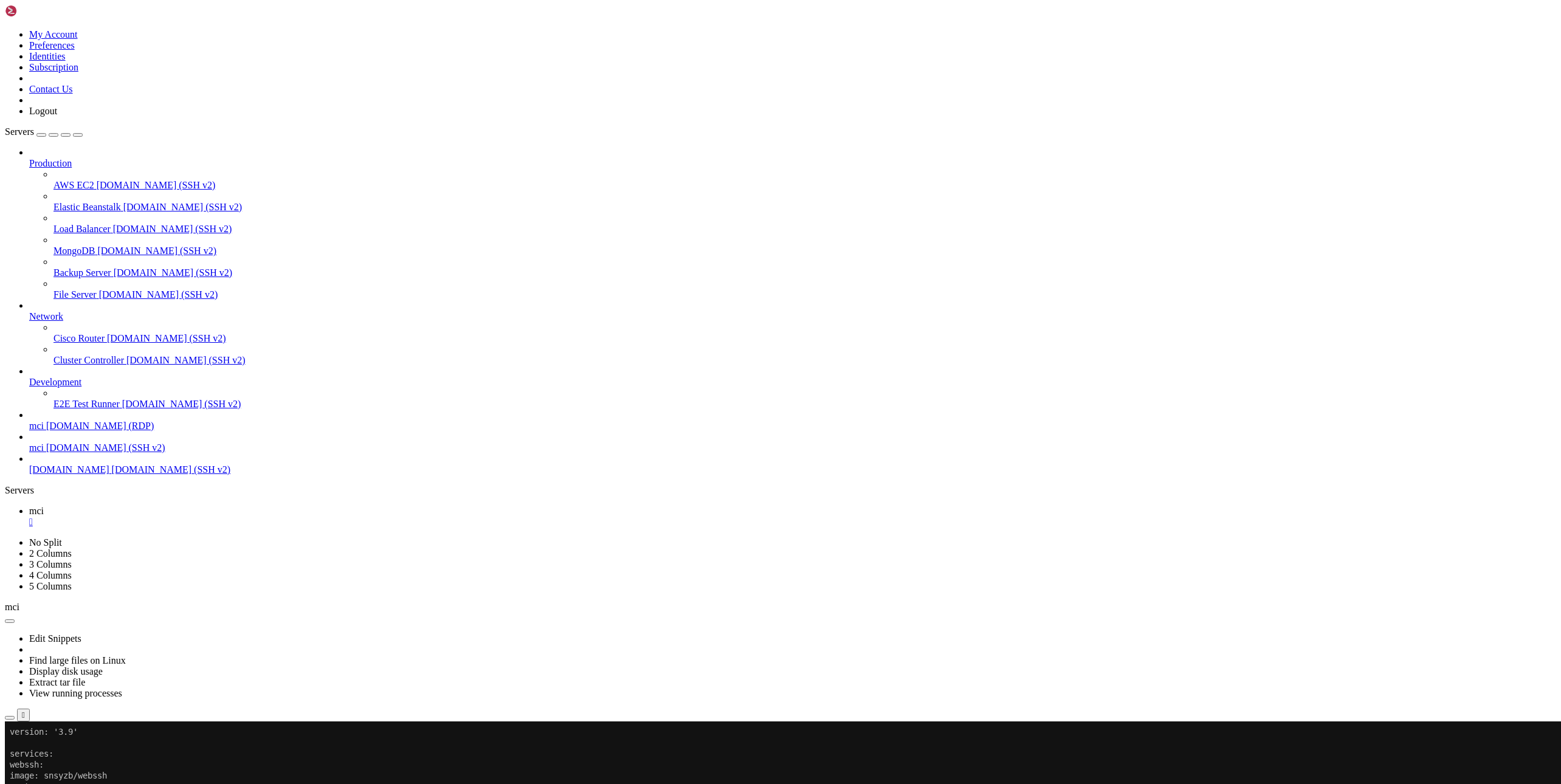
copy div "root@Tech-IOT:/home/admin/server_util# cat compose.yml # - util n8n: image: n8n…"
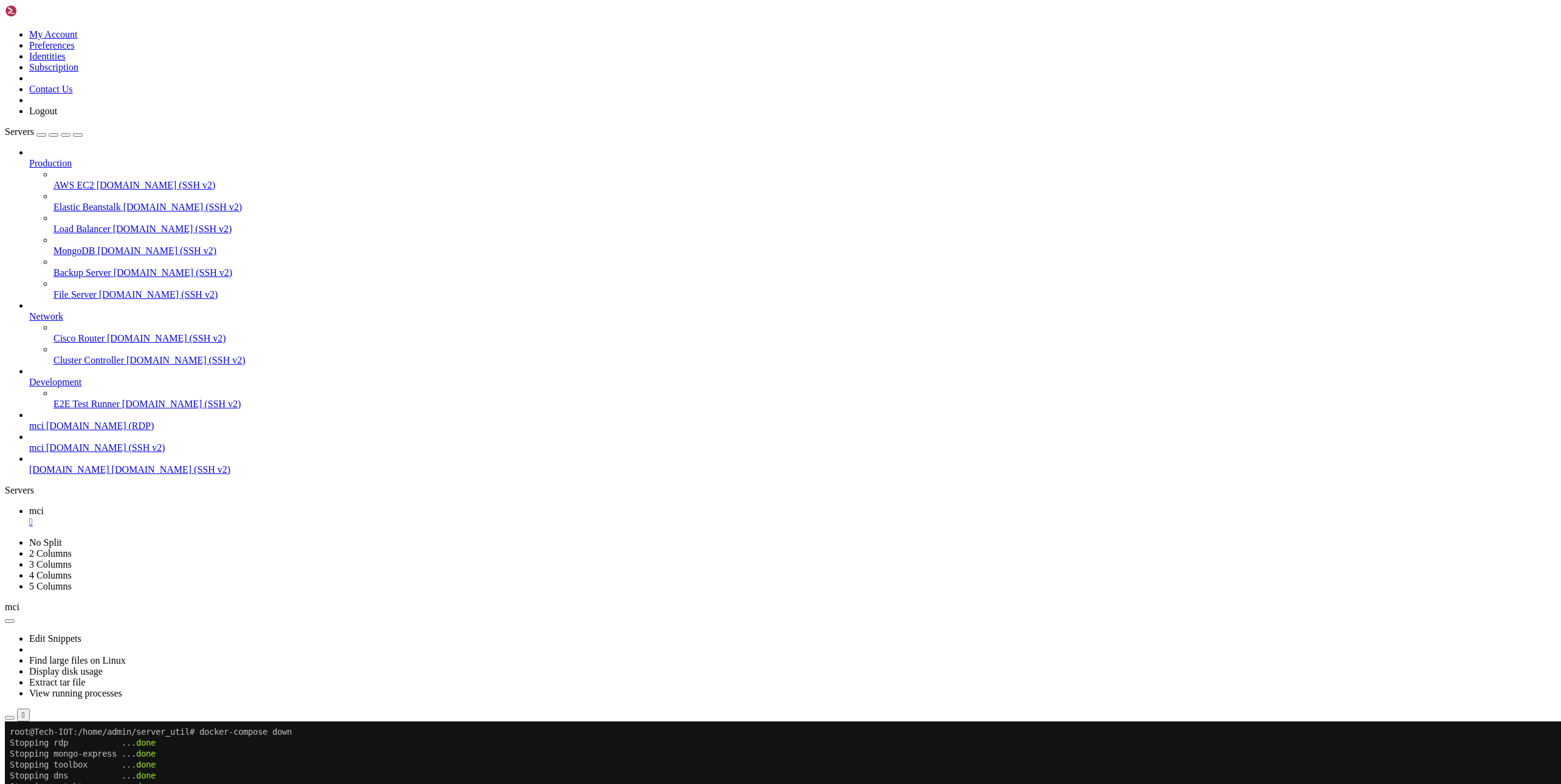
click at [90, 453] on span "[DOMAIN_NAME] (SSH v2)" at bounding box center [105, 448] width 119 height 11
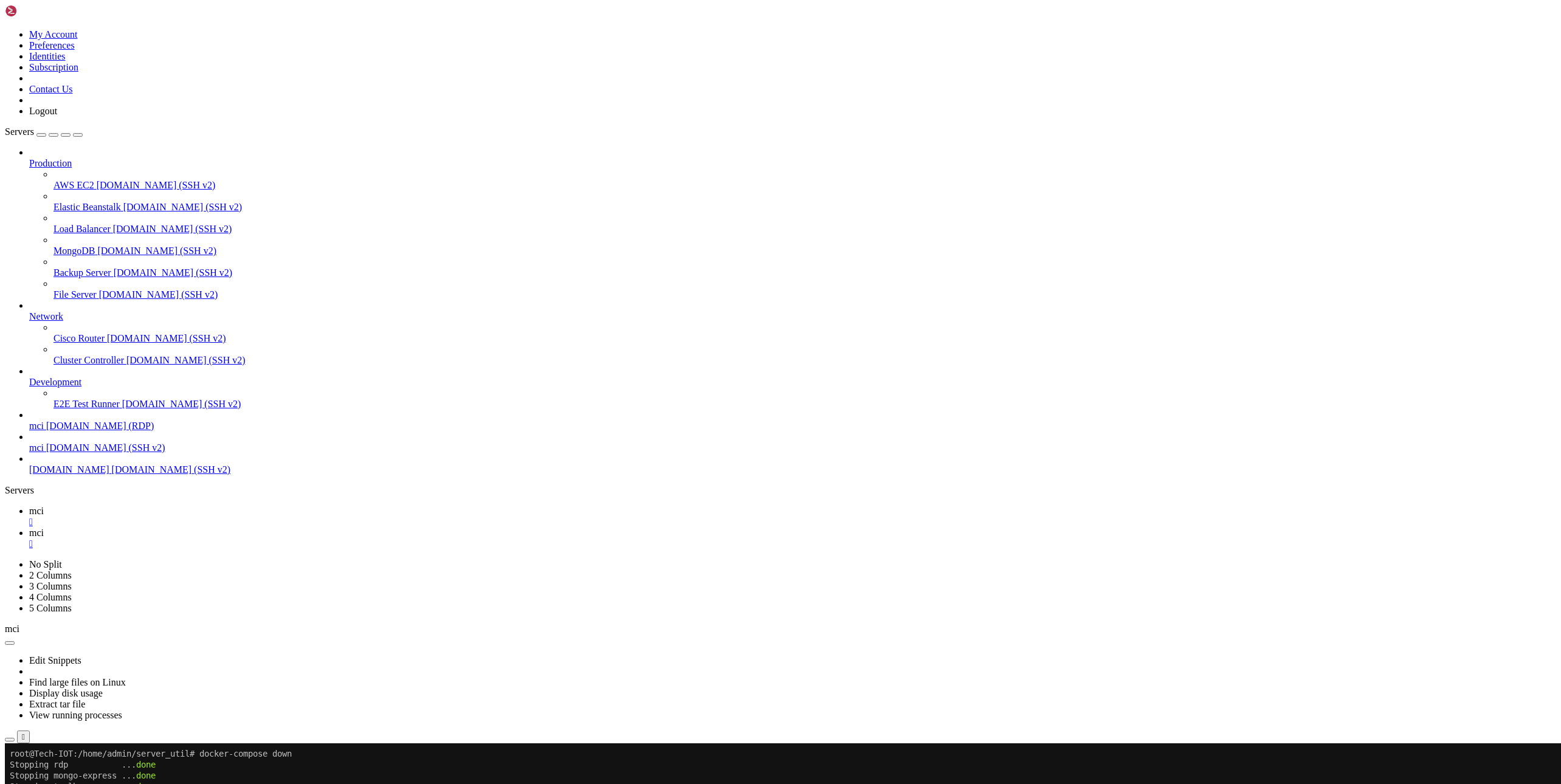
click at [257, 538] on div "" at bounding box center [792, 544] width 1527 height 11
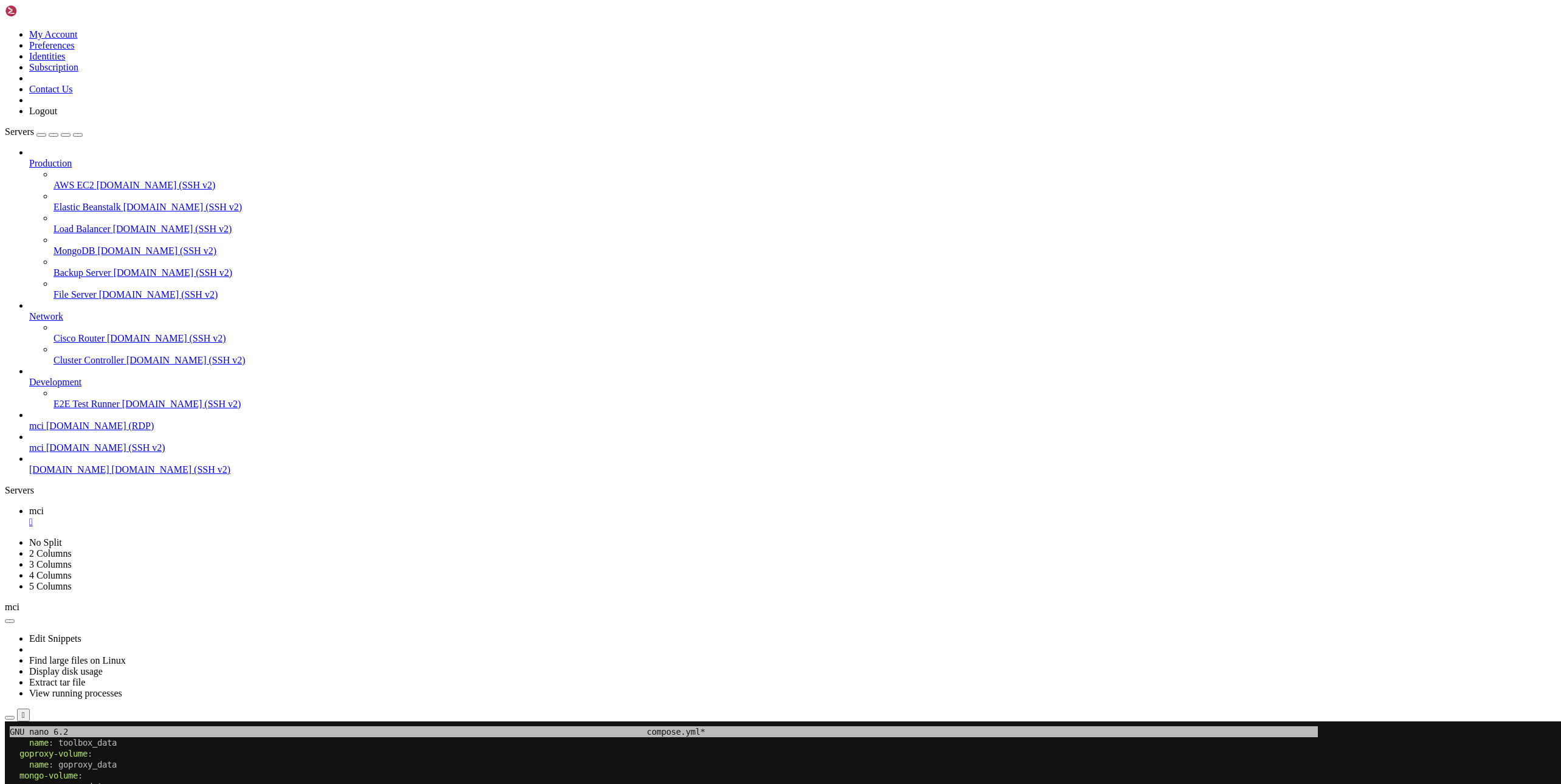
drag, startPoint x: 478, startPoint y: 1084, endPoint x: 441, endPoint y: 1109, distance: 44.7
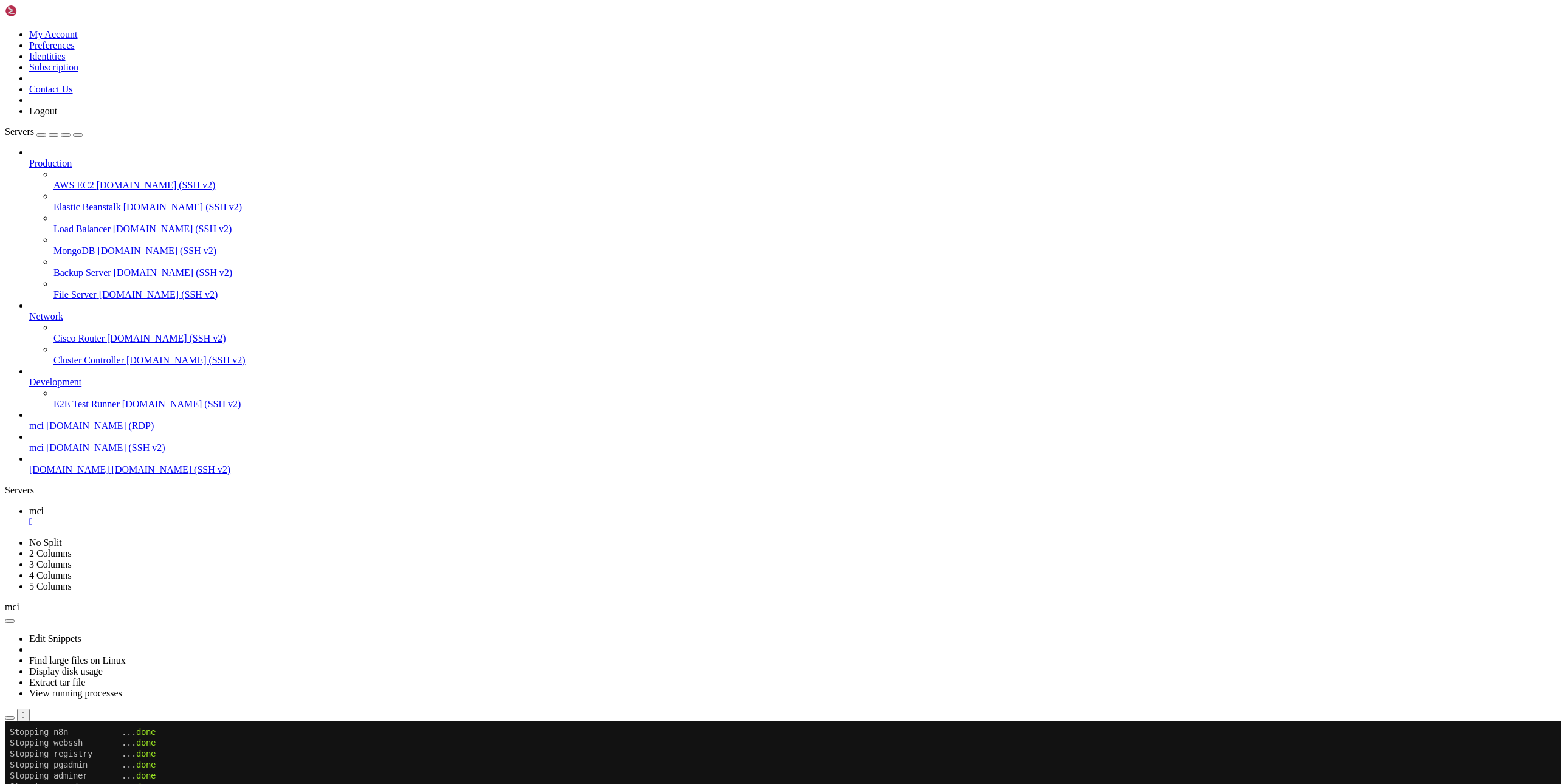
scroll to position [153, 0]
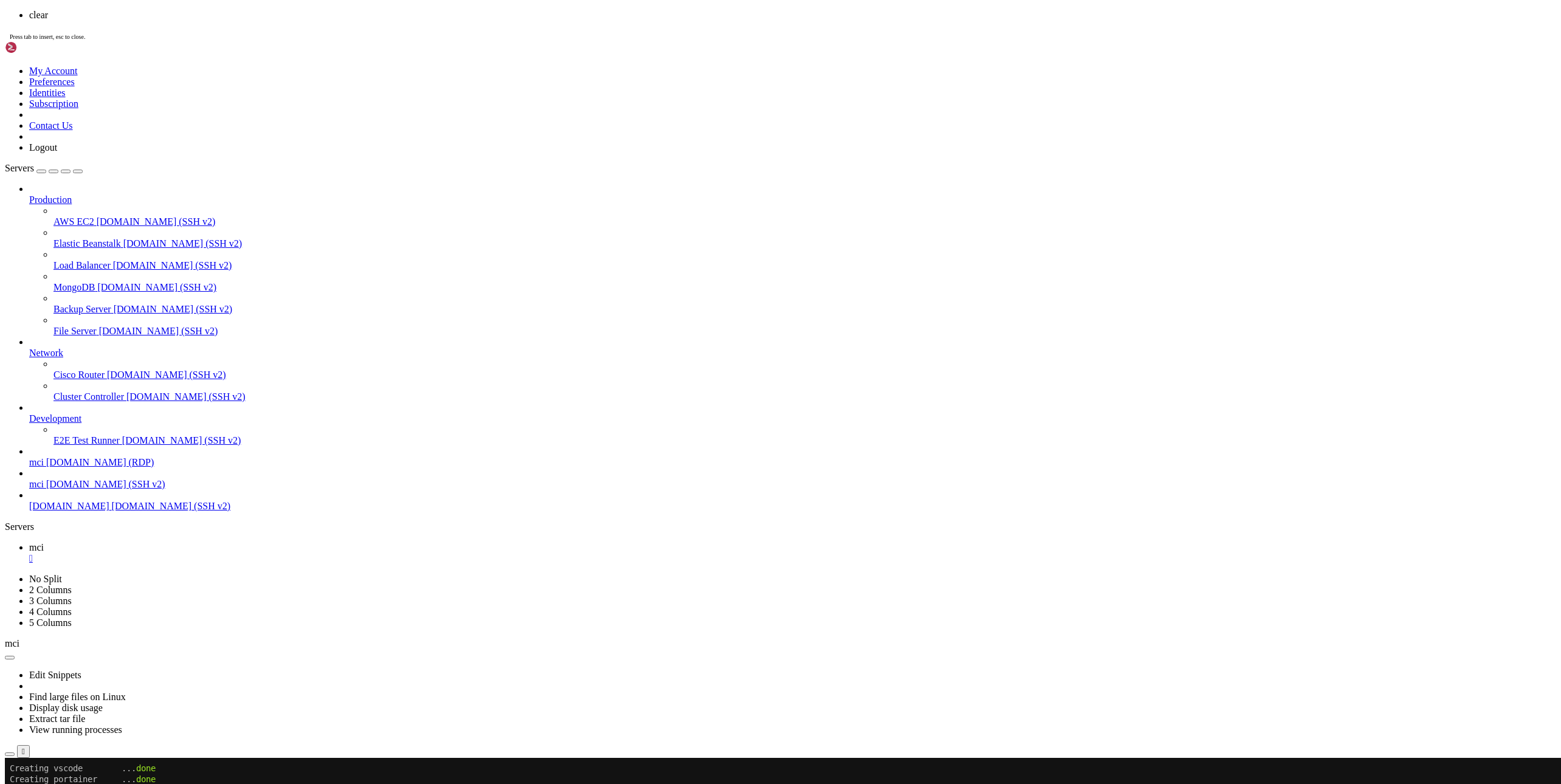
scroll to position [0, 0]
